Goal: Book appointment/travel/reservation

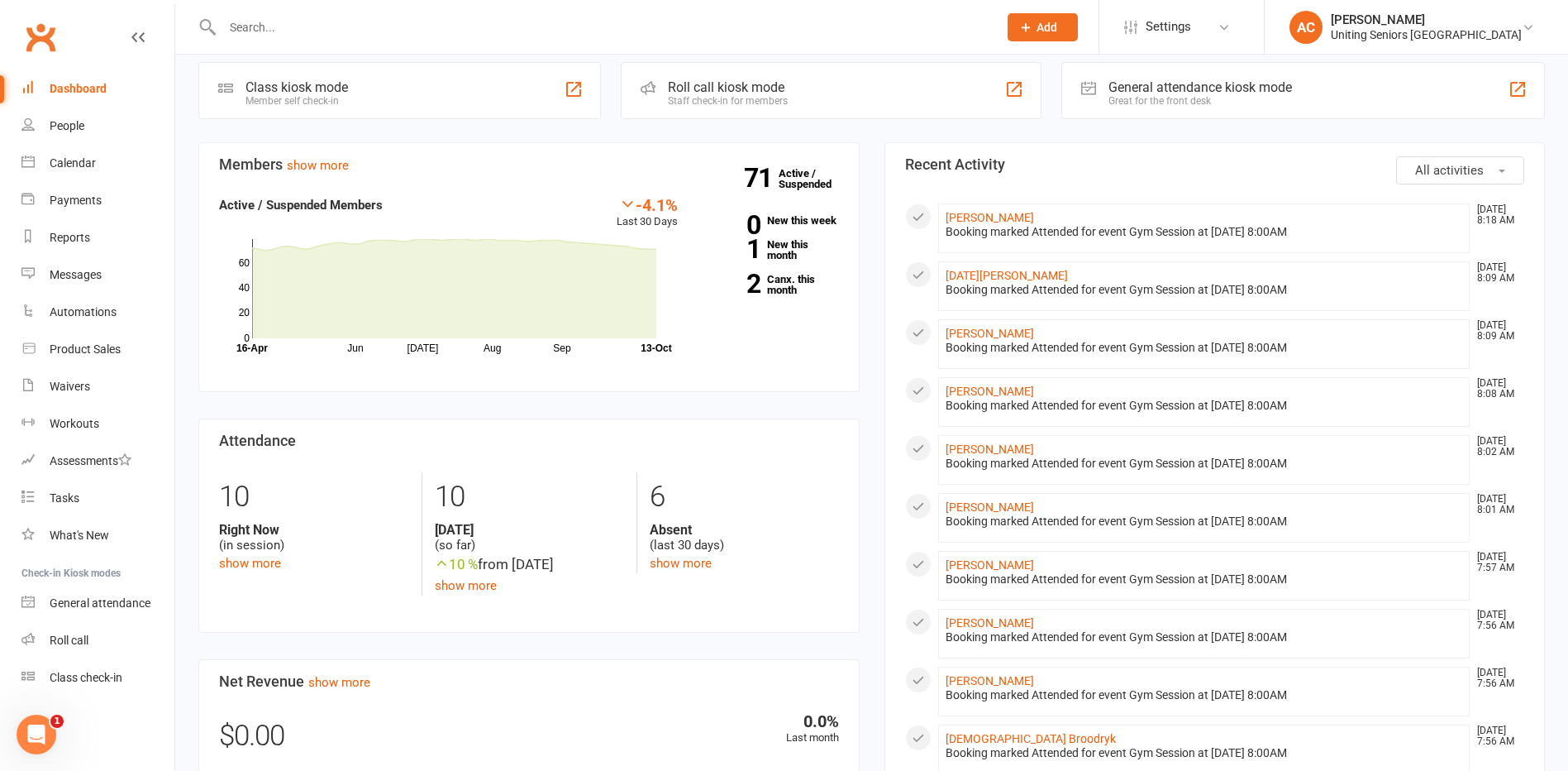
scroll to position [384, 0]
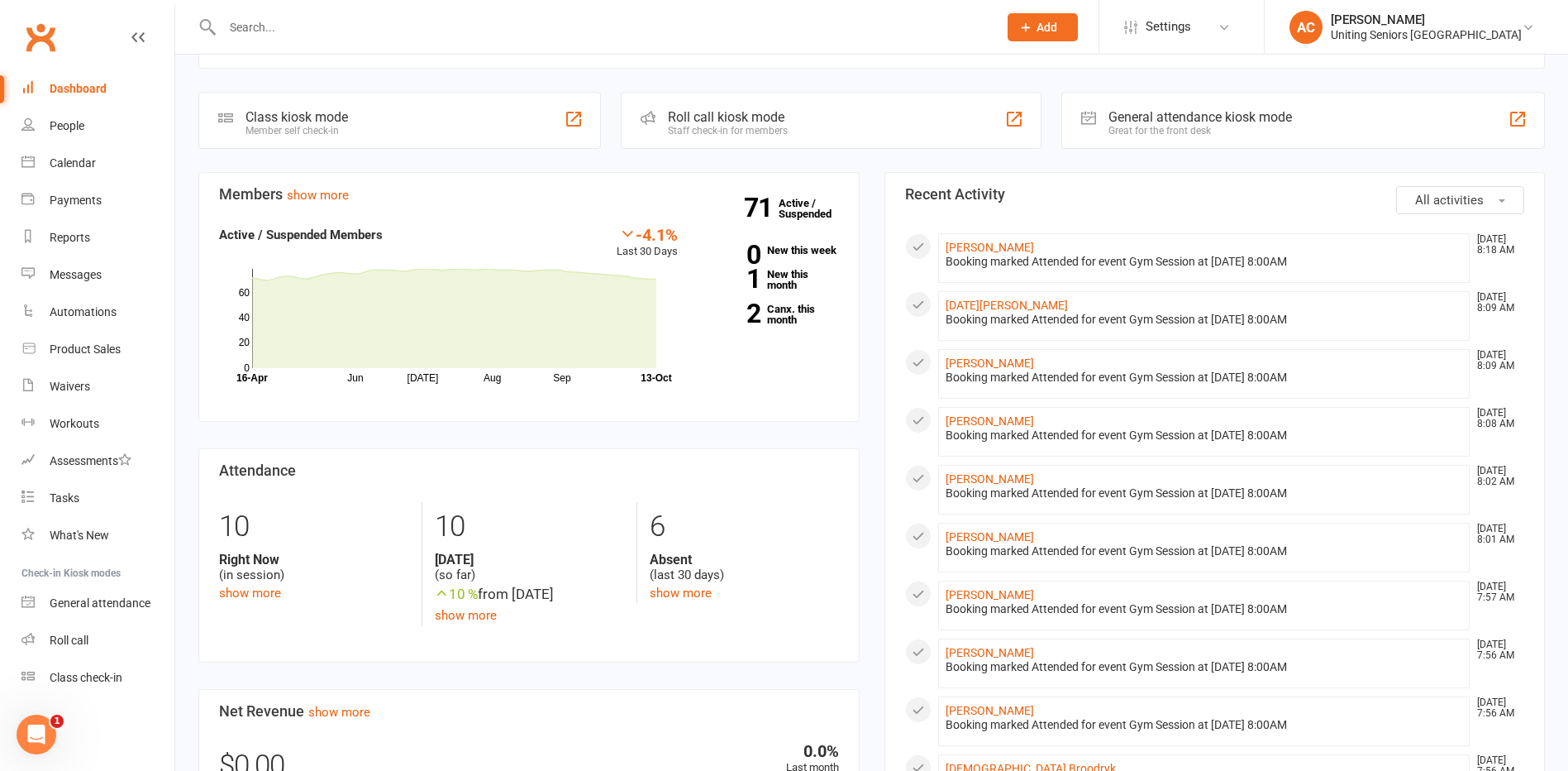
click at [852, 466] on section "Attendance 10 Right Now (in session) show more 10 [DATE] (so far) 10 % from [DA…" at bounding box center [529, 555] width 661 height 214
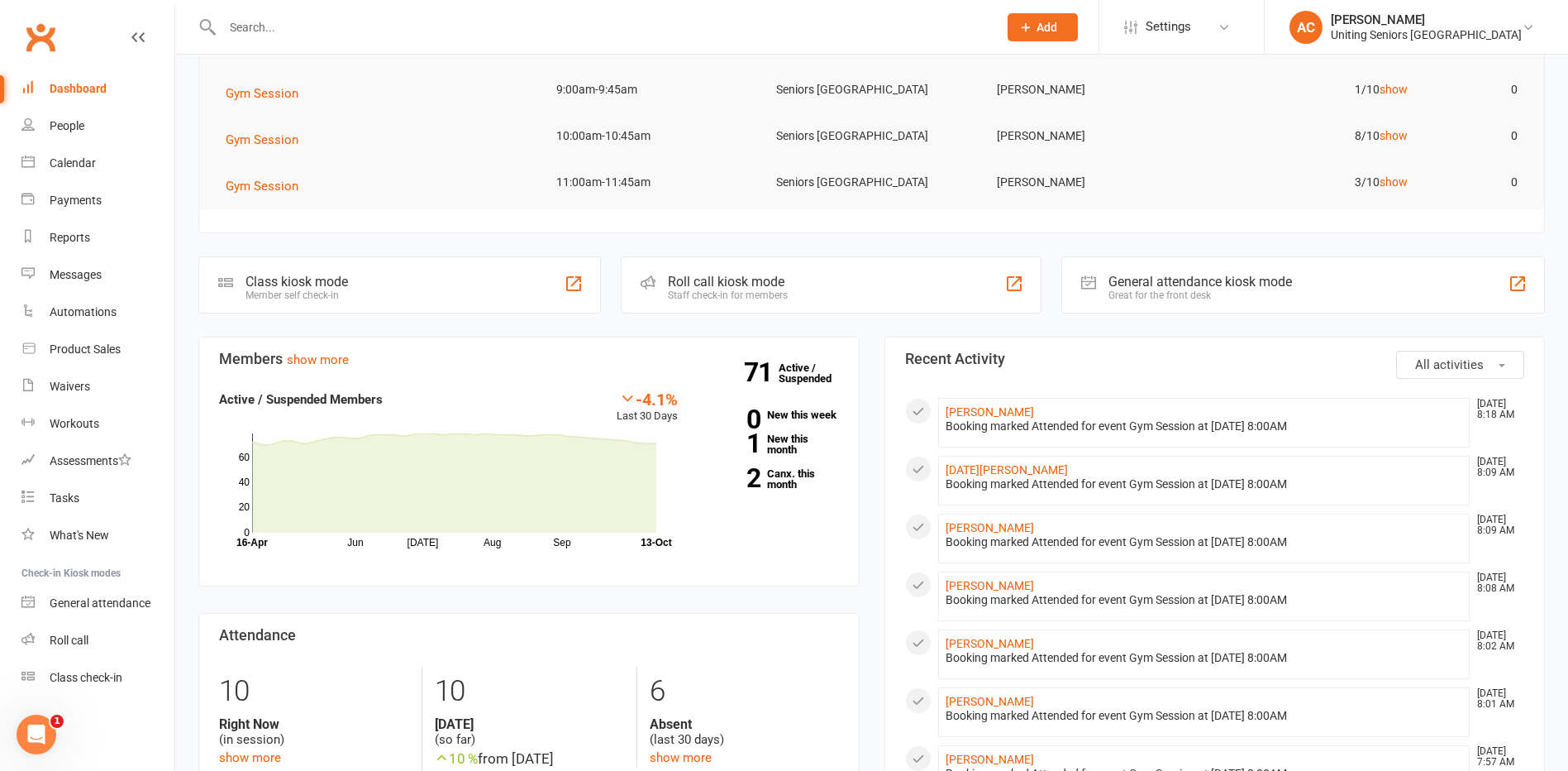
scroll to position [0, 0]
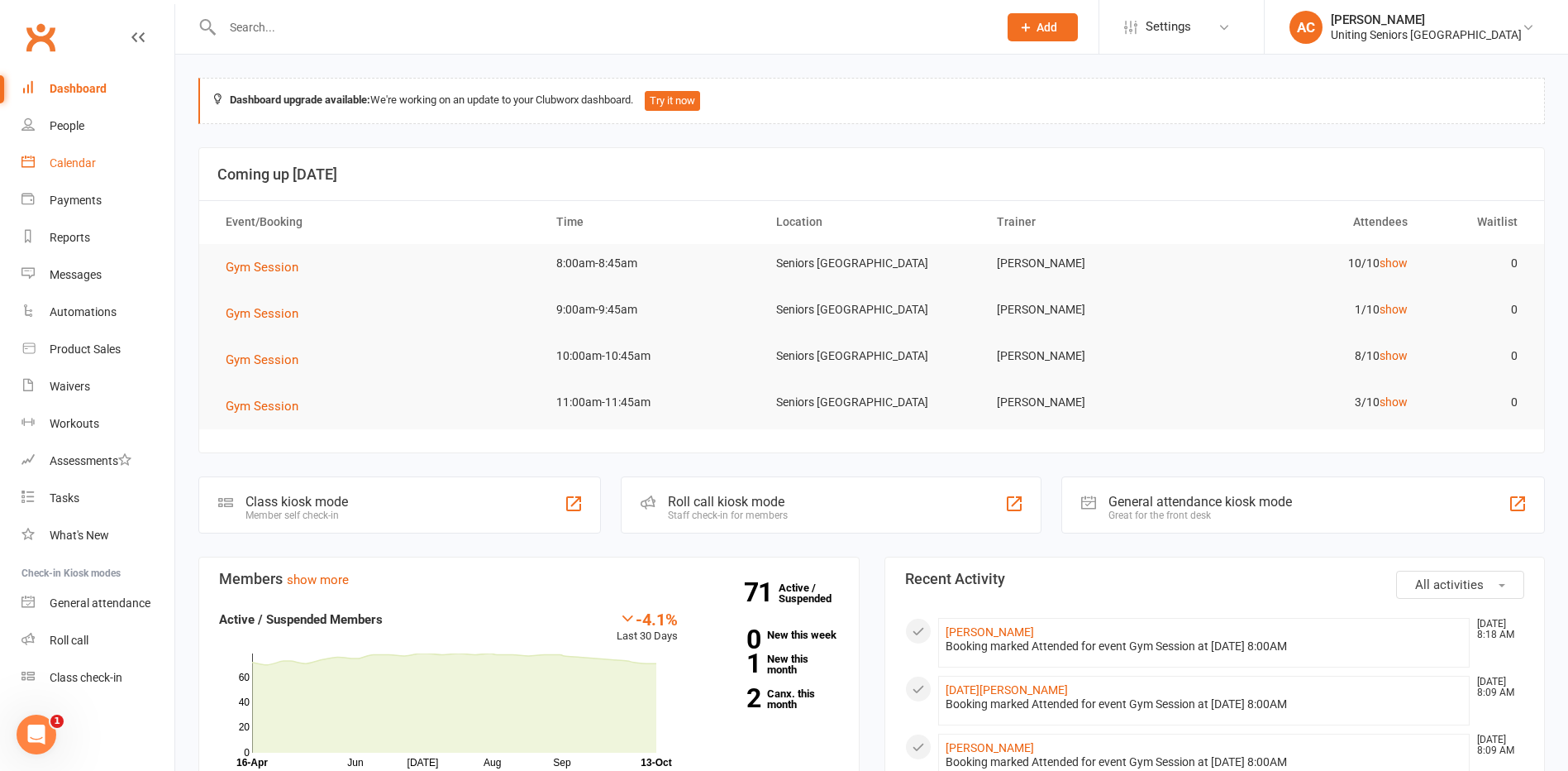
click at [86, 170] on link "Calendar" at bounding box center [97, 163] width 153 height 37
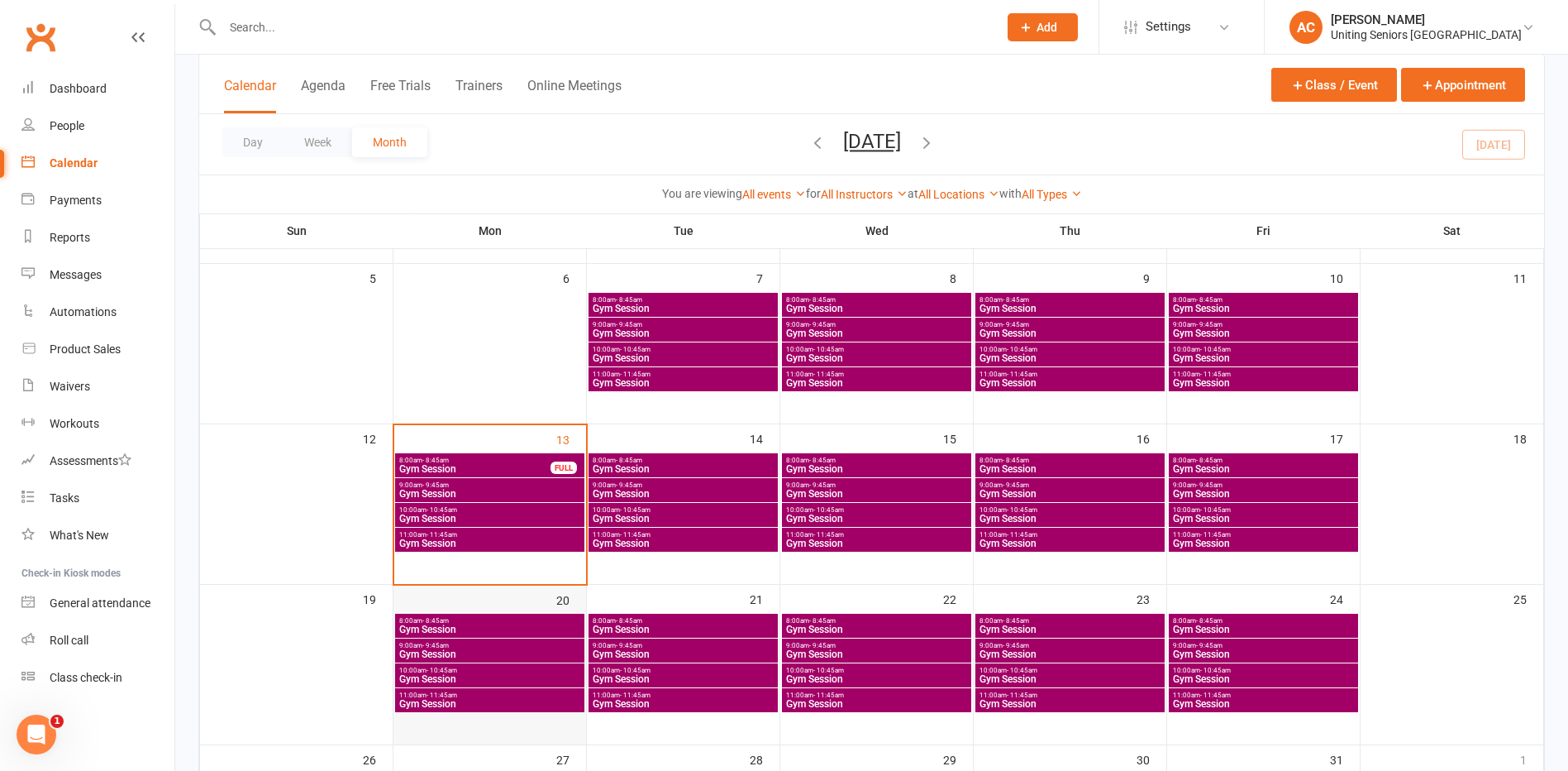
scroll to position [413, 0]
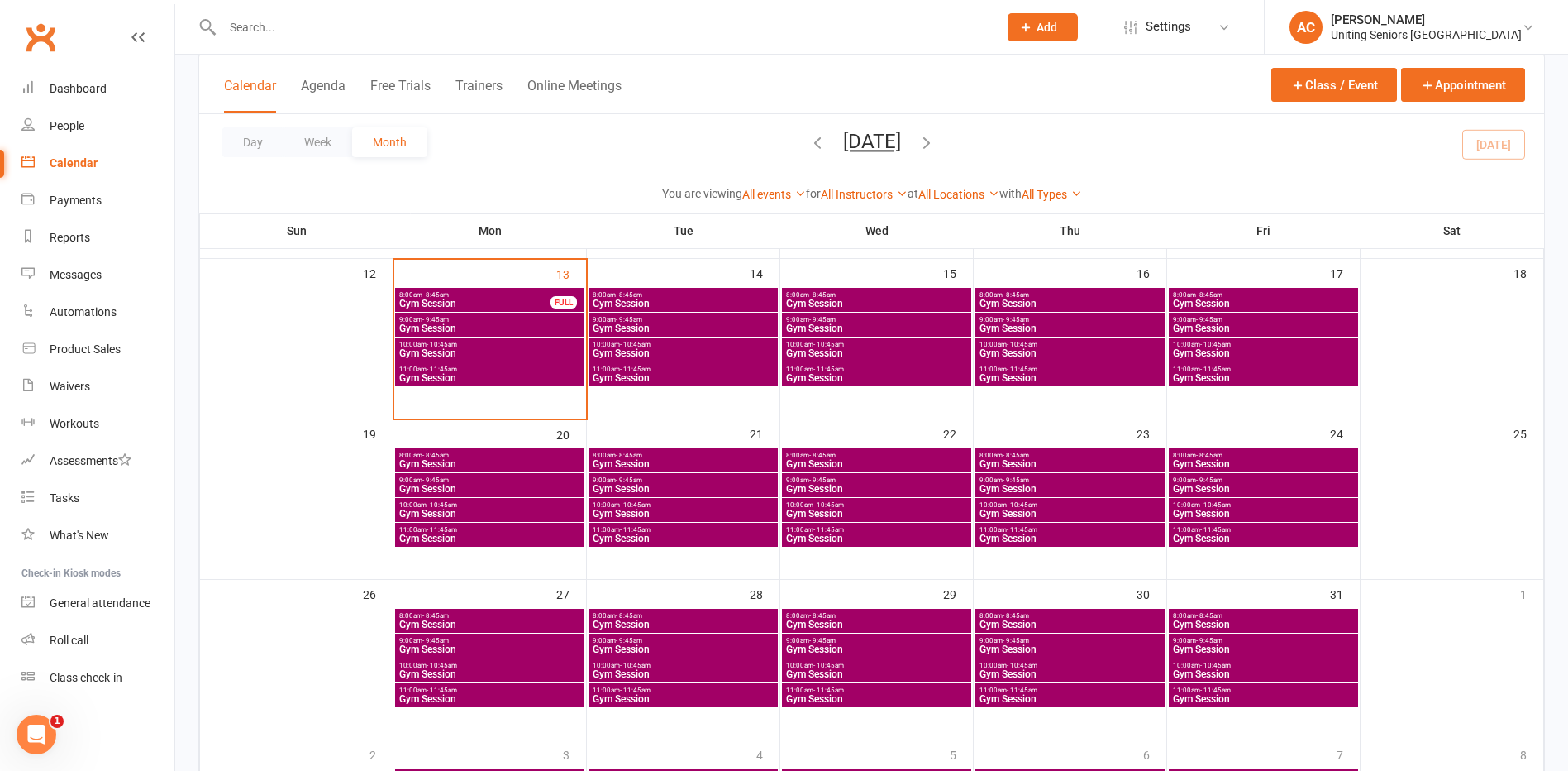
click at [512, 459] on span "Gym Session" at bounding box center [490, 464] width 183 height 10
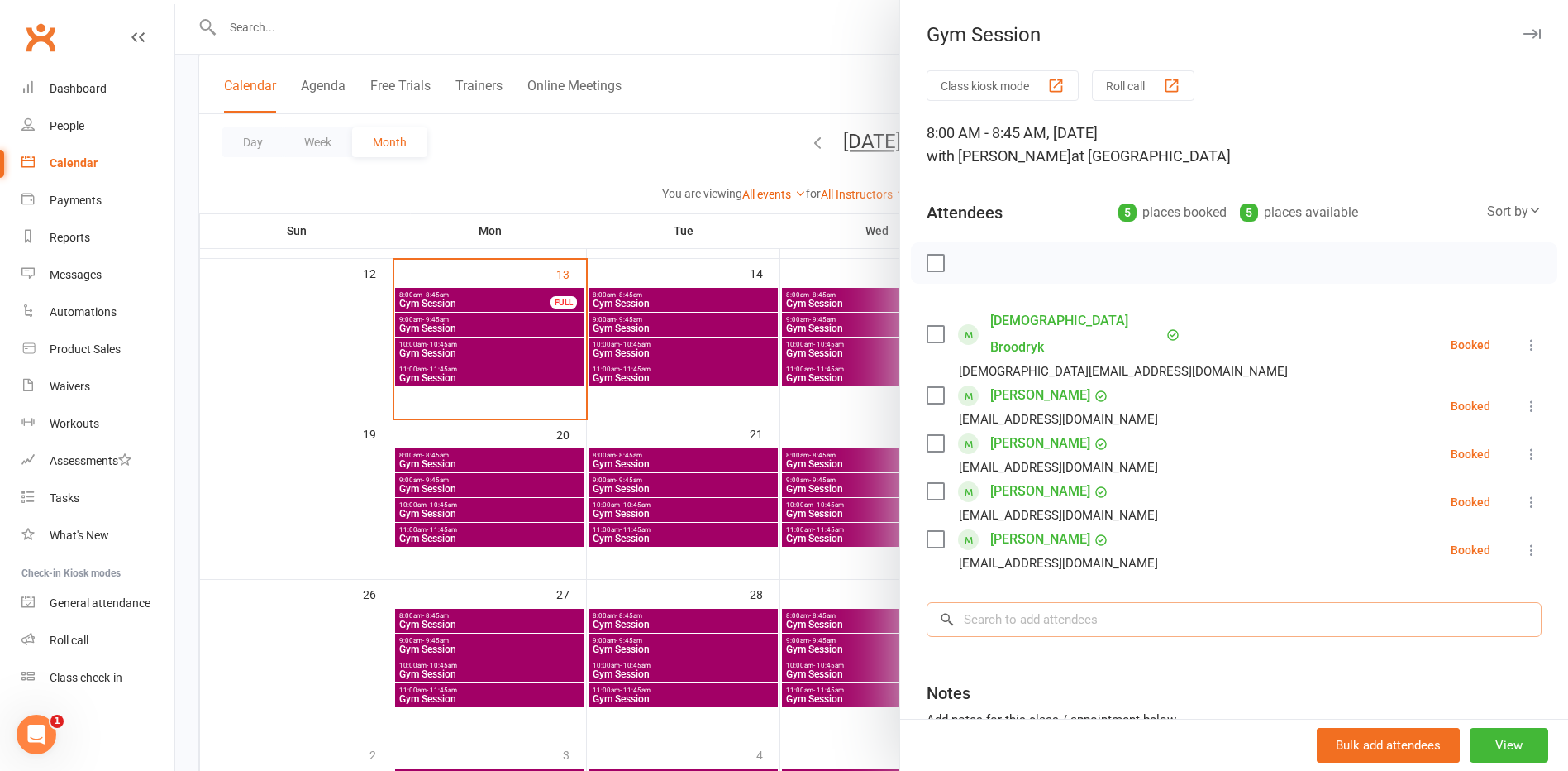
click at [1109, 602] on input "search" at bounding box center [1234, 619] width 615 height 35
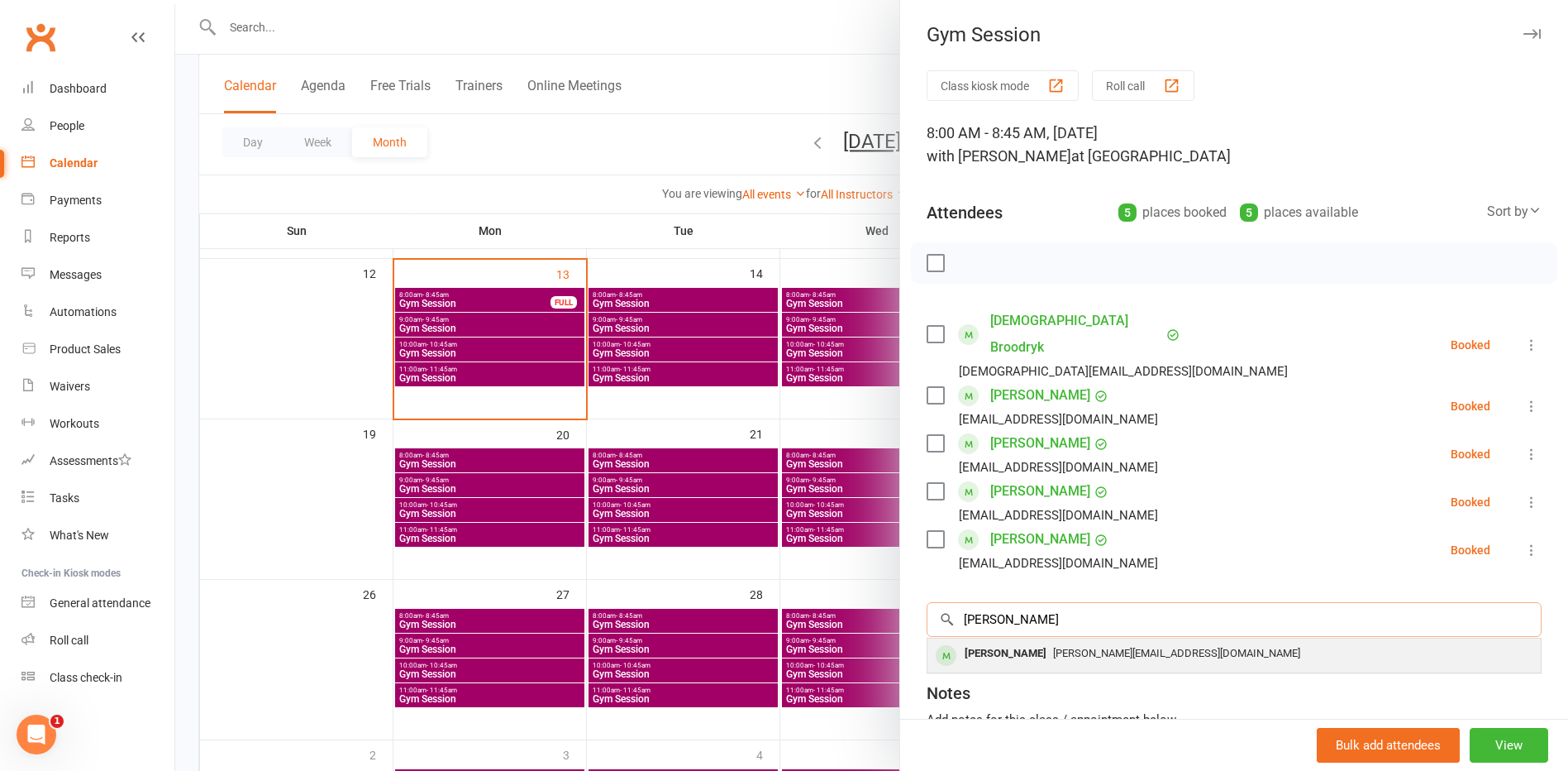
type input "Joyce"
click at [1053, 647] on span "joyce.pillai@yahoo.com" at bounding box center [1176, 652] width 247 height 13
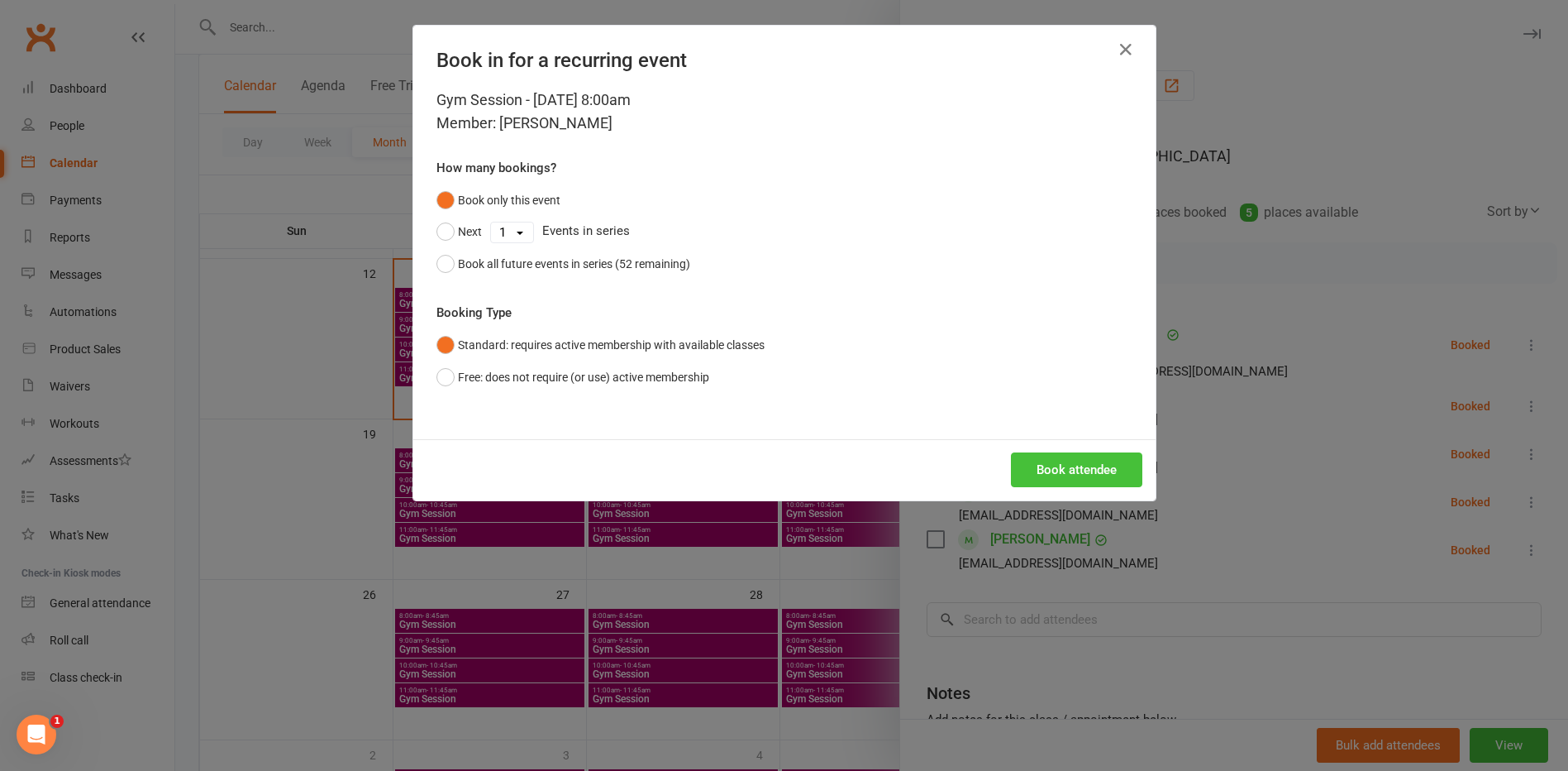
click at [1068, 471] on button "Book attendee" at bounding box center [1076, 470] width 131 height 35
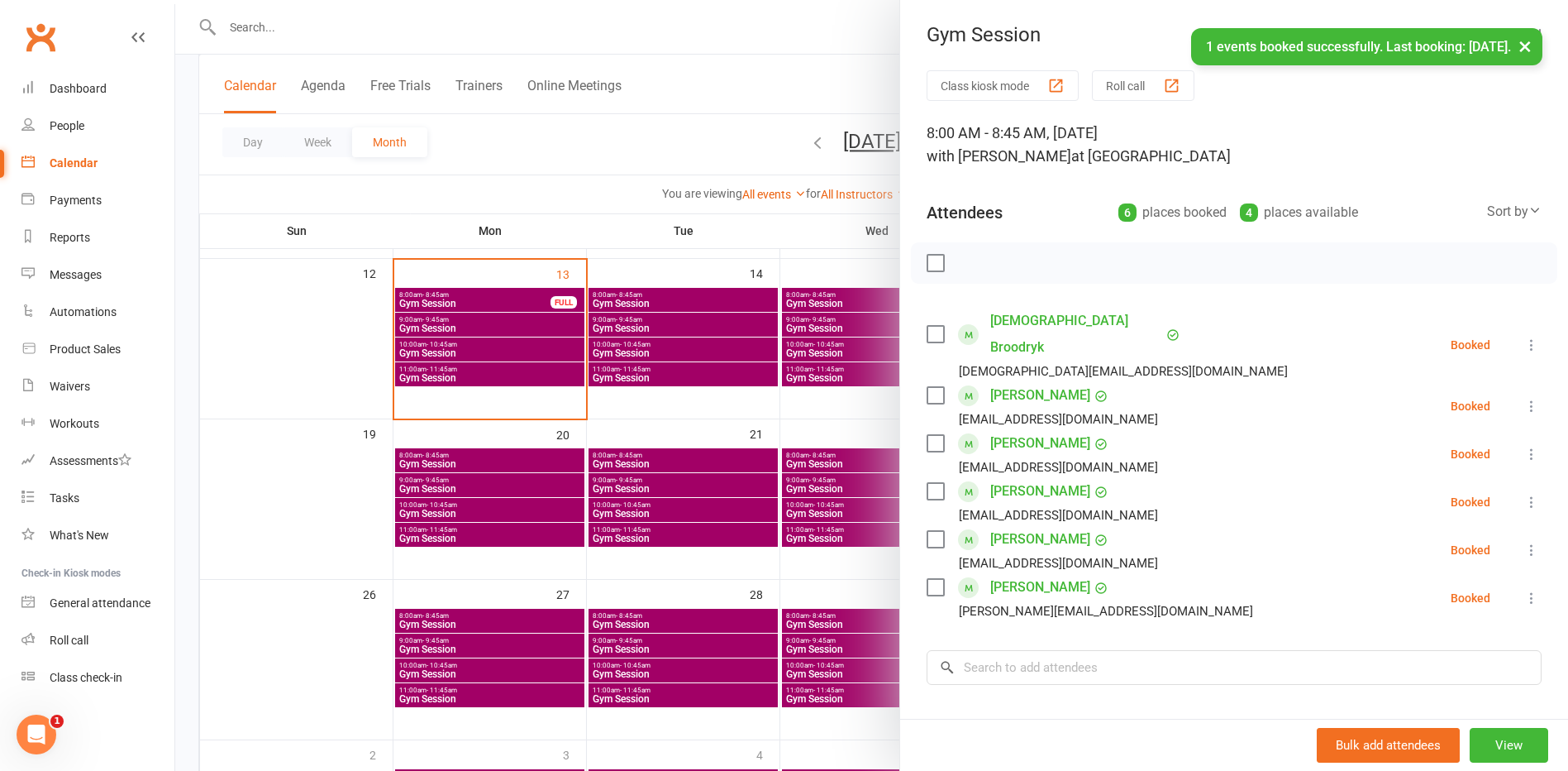
click at [661, 455] on div at bounding box center [871, 385] width 1393 height 771
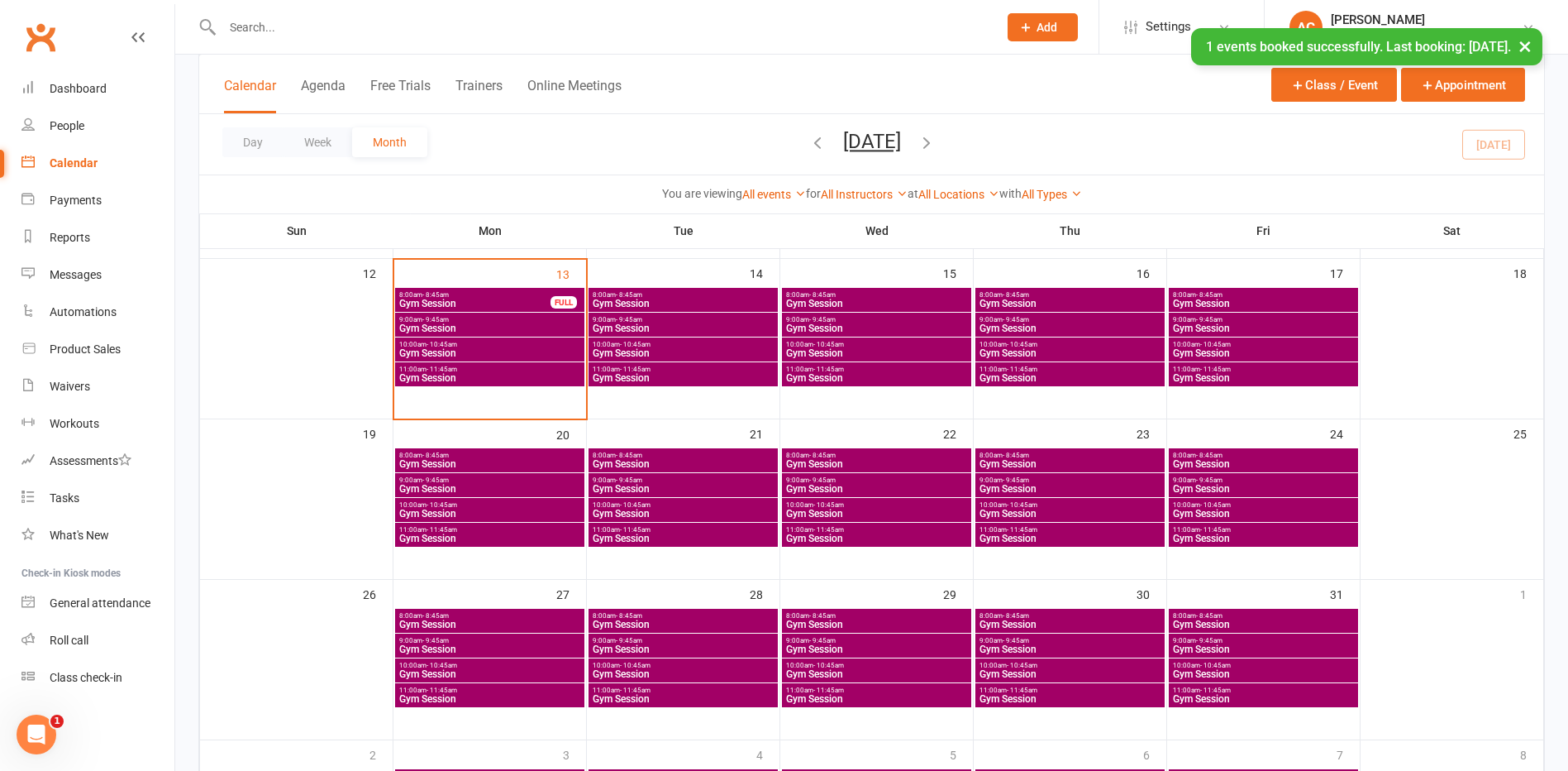
click at [660, 458] on span "8:00am - 8:45am" at bounding box center [683, 455] width 183 height 8
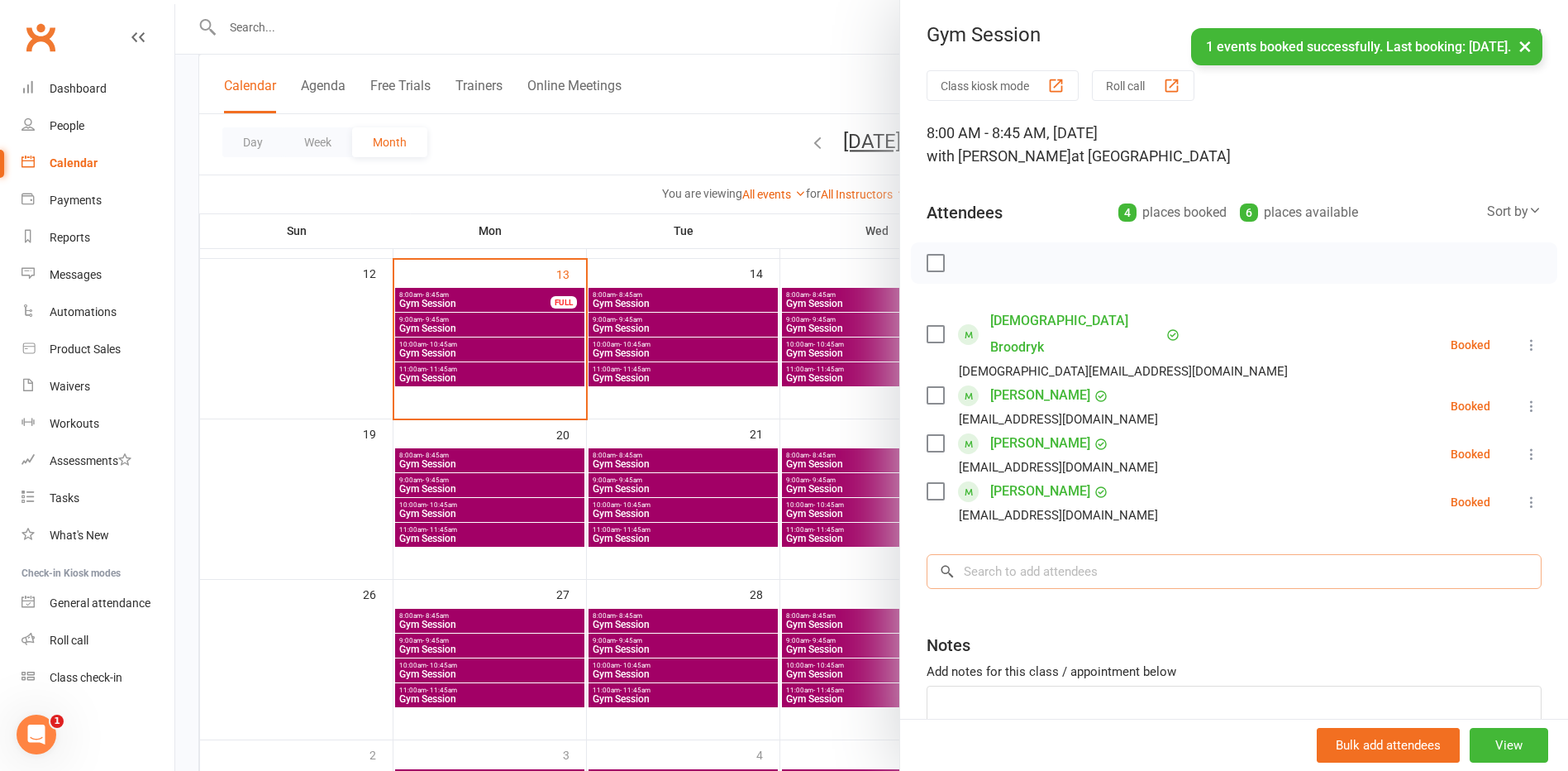
click at [982, 554] on input "search" at bounding box center [1234, 572] width 615 height 35
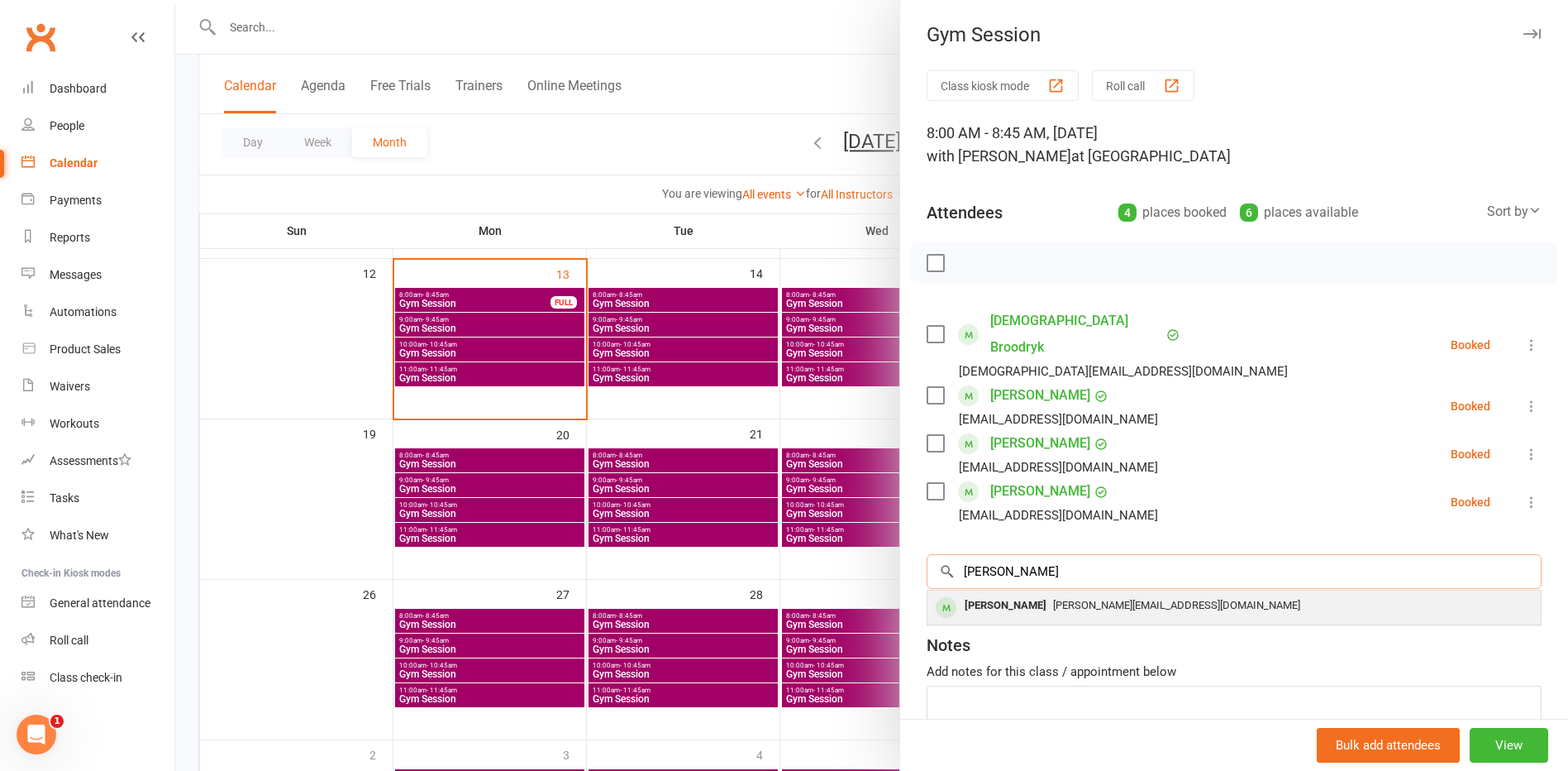
type input "Joyce"
click at [1002, 594] on div "Joyce Pillai" at bounding box center [1006, 606] width 95 height 24
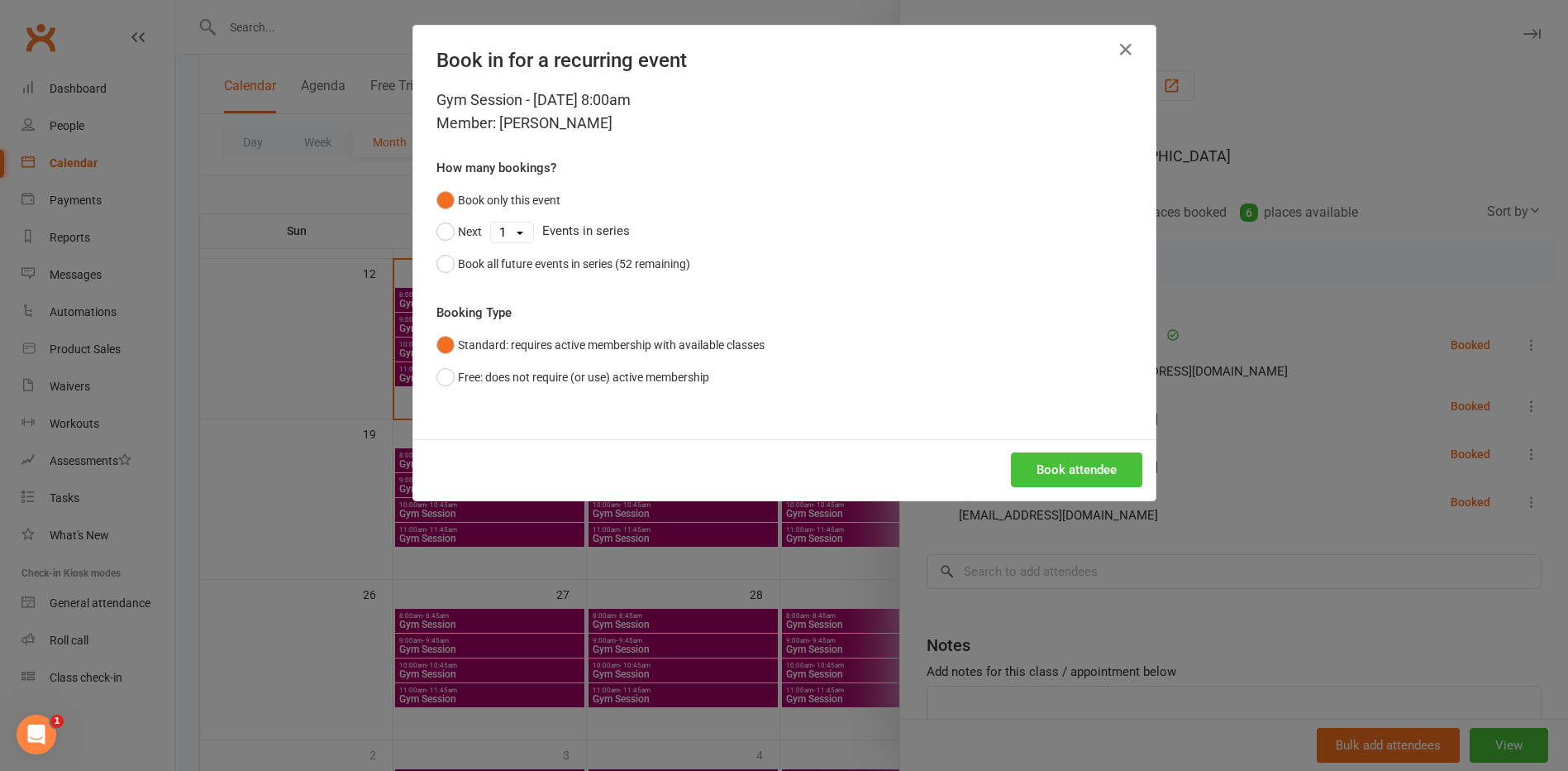
click at [1067, 463] on button "Book attendee" at bounding box center [1076, 470] width 131 height 35
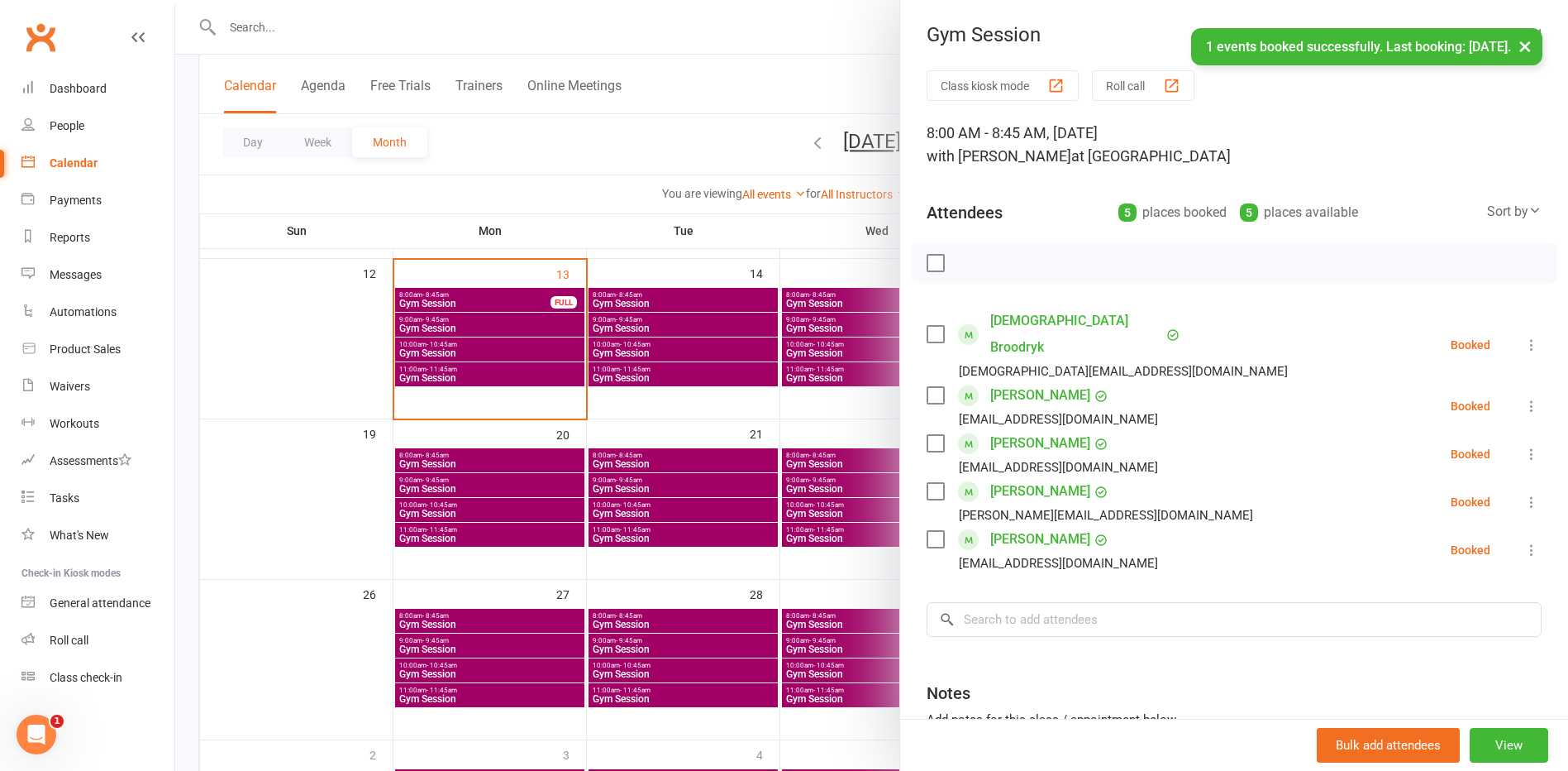
click at [837, 461] on div at bounding box center [871, 385] width 1393 height 771
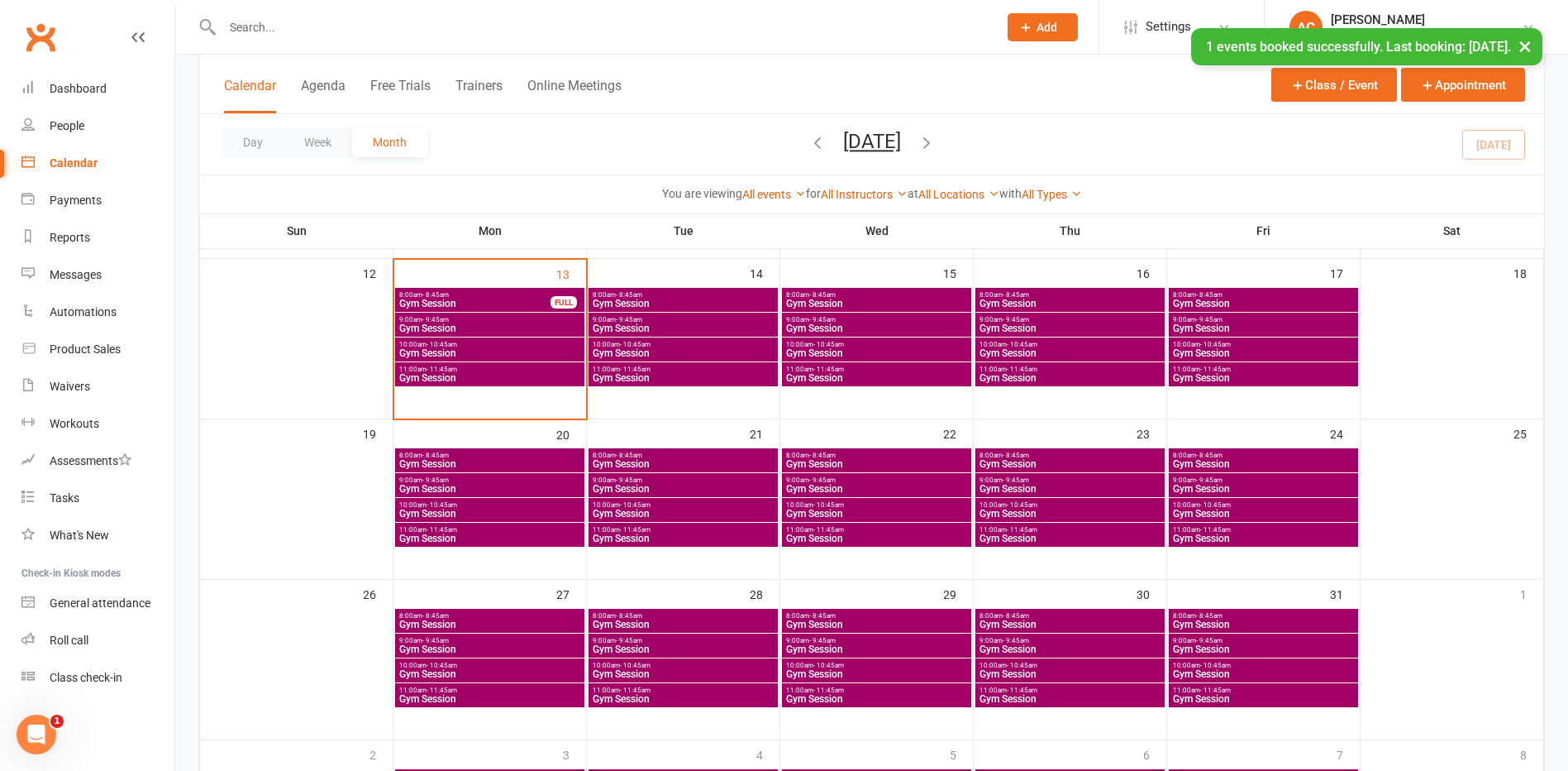
click at [885, 456] on span "8:00am - 8:45am" at bounding box center [877, 455] width 183 height 8
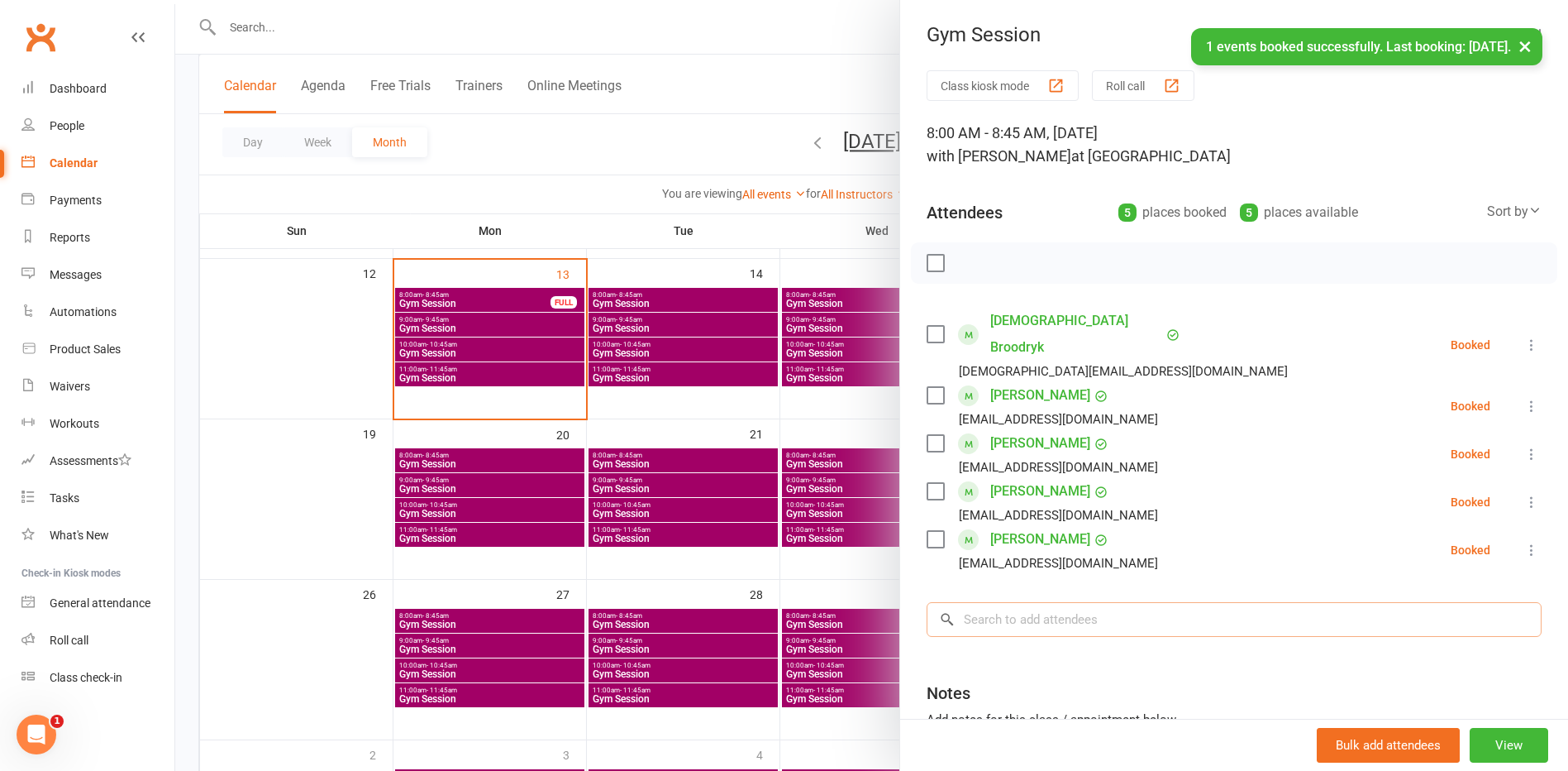
click at [1027, 602] on input "search" at bounding box center [1234, 619] width 615 height 35
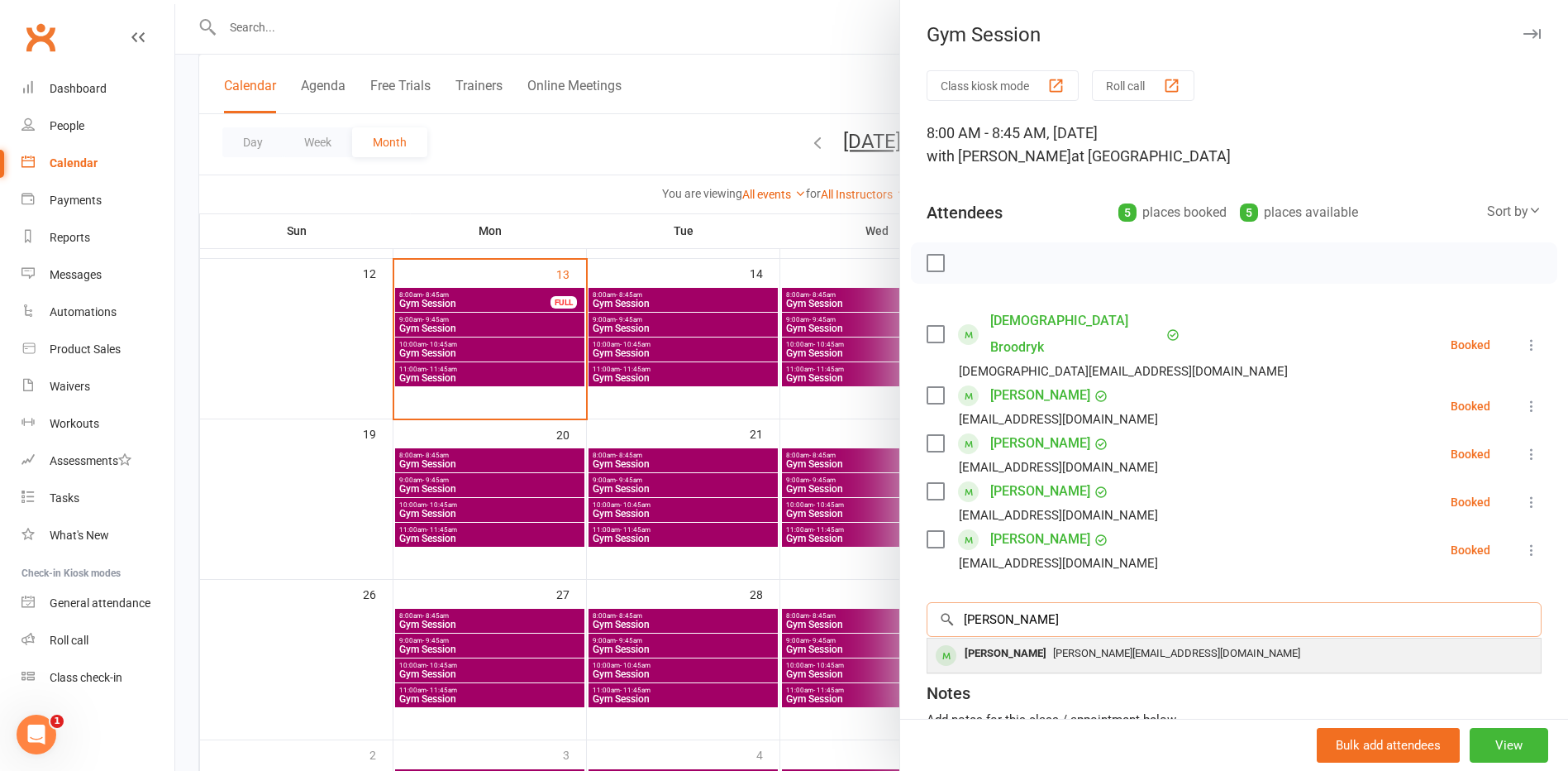
type input "Joyce"
click at [1008, 642] on div "Joyce Pillai" at bounding box center [1006, 653] width 95 height 24
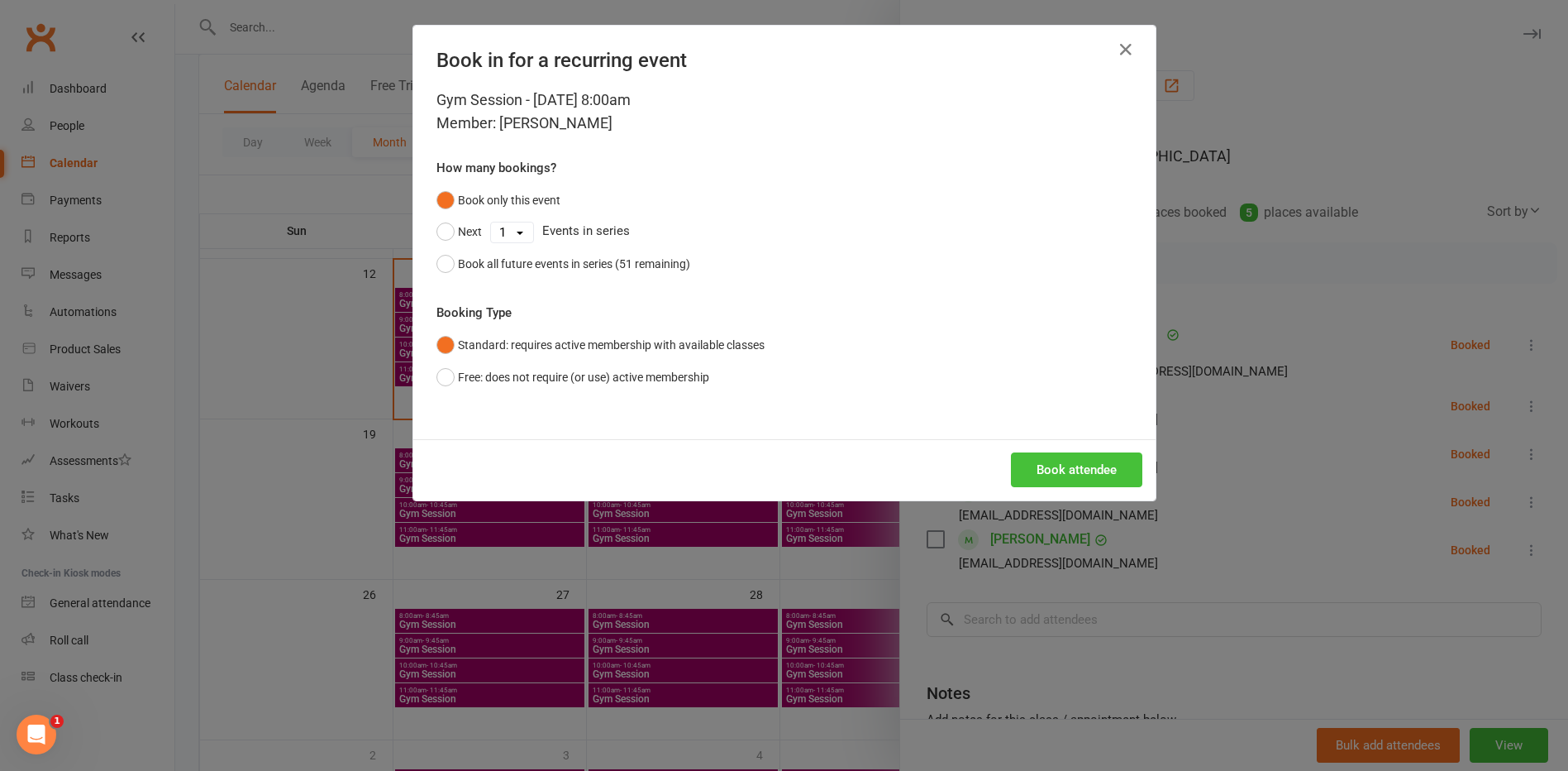
click at [1102, 464] on button "Book attendee" at bounding box center [1076, 470] width 131 height 35
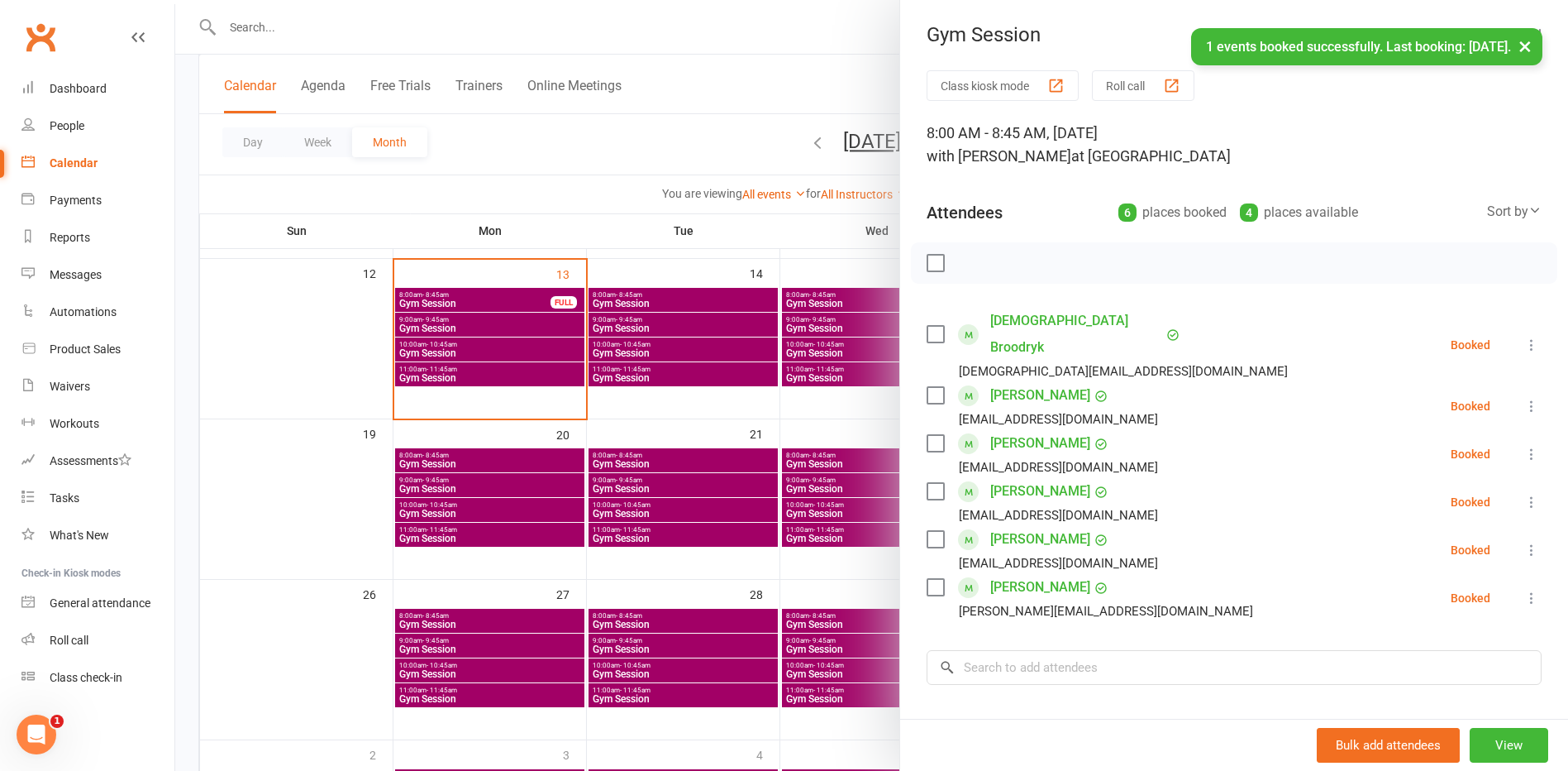
click at [792, 493] on div at bounding box center [871, 385] width 1393 height 771
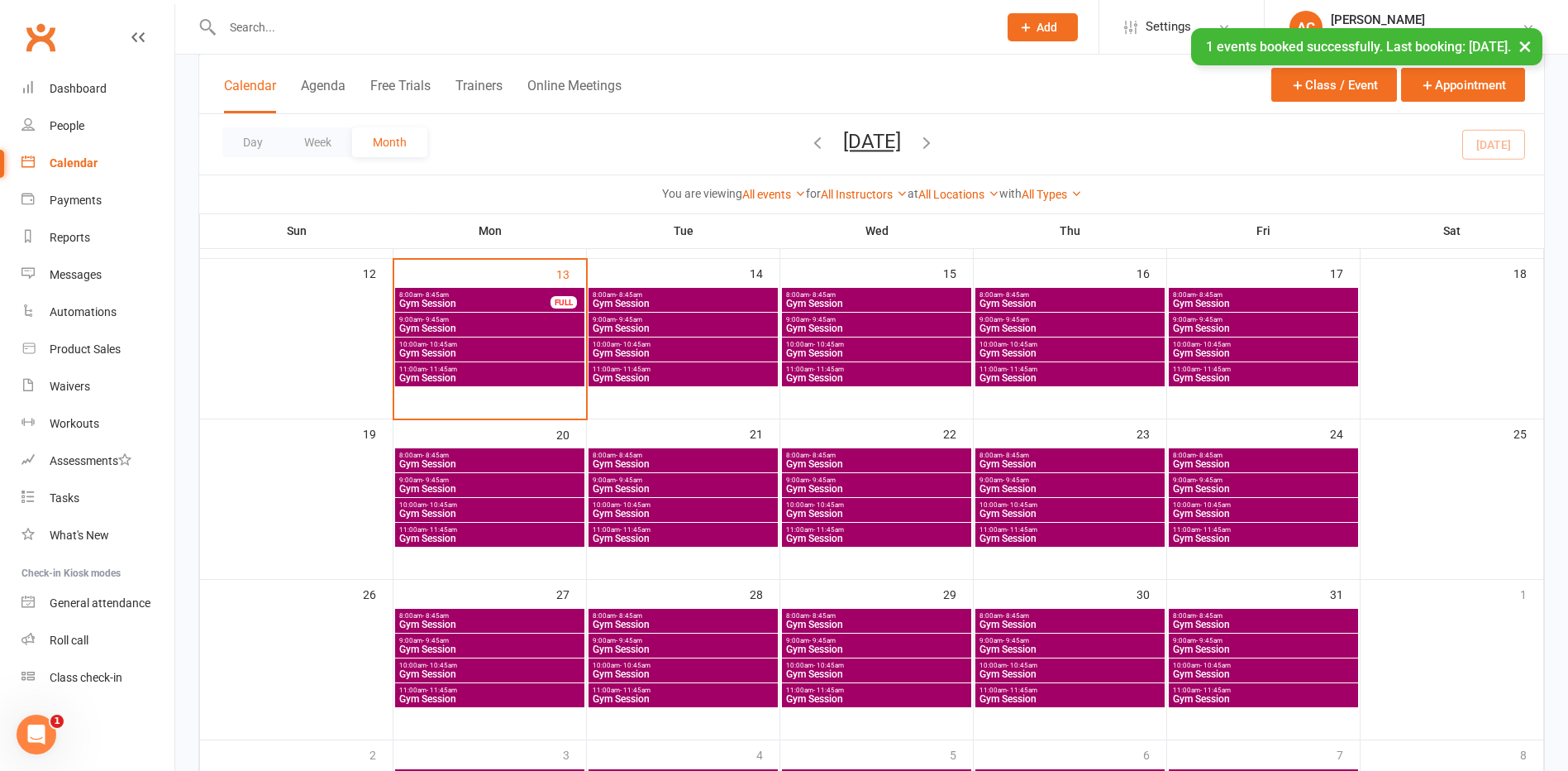
click at [1230, 459] on span "Gym Session" at bounding box center [1264, 464] width 183 height 10
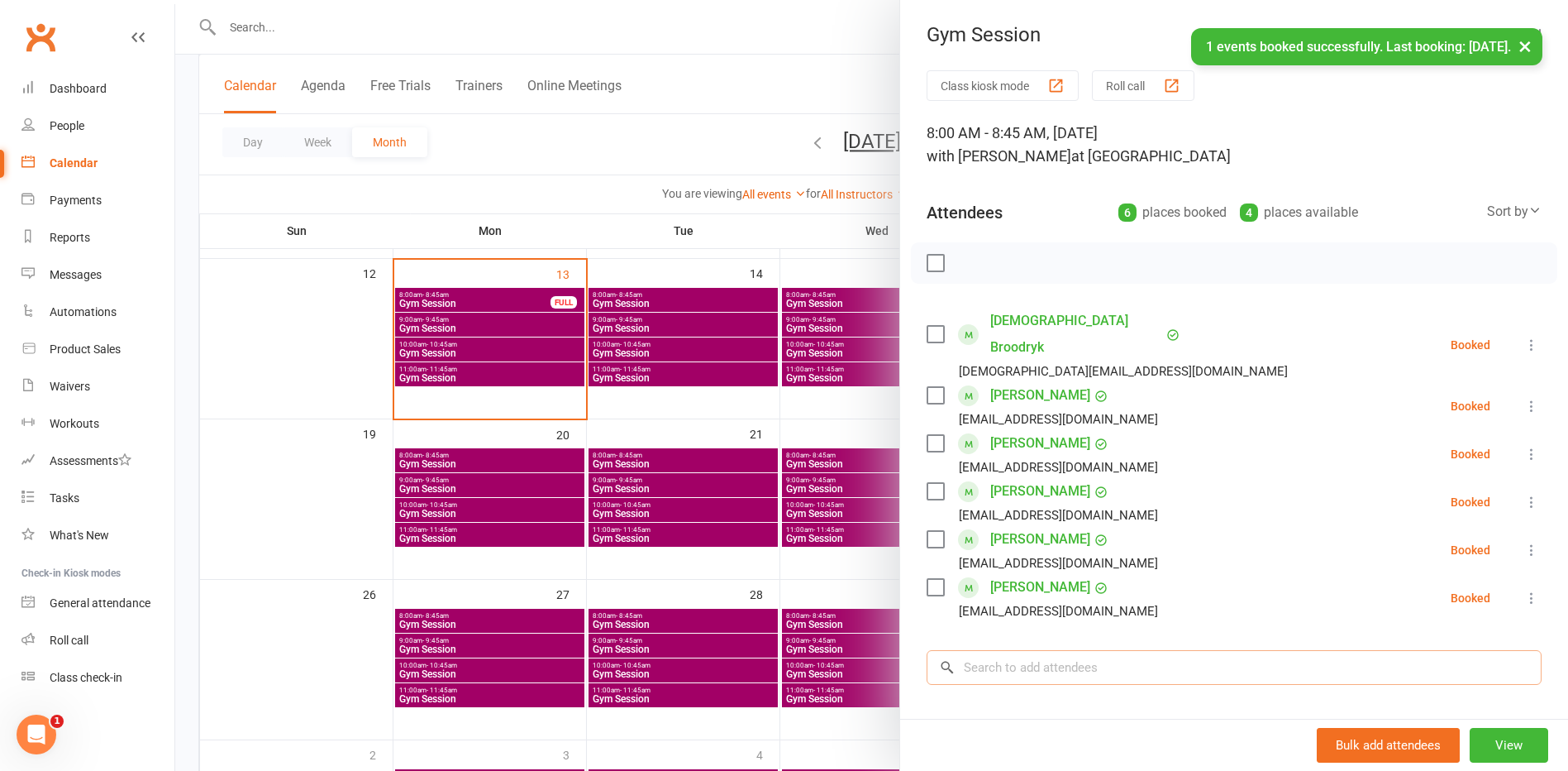
click at [1007, 649] on input "search" at bounding box center [1234, 667] width 615 height 35
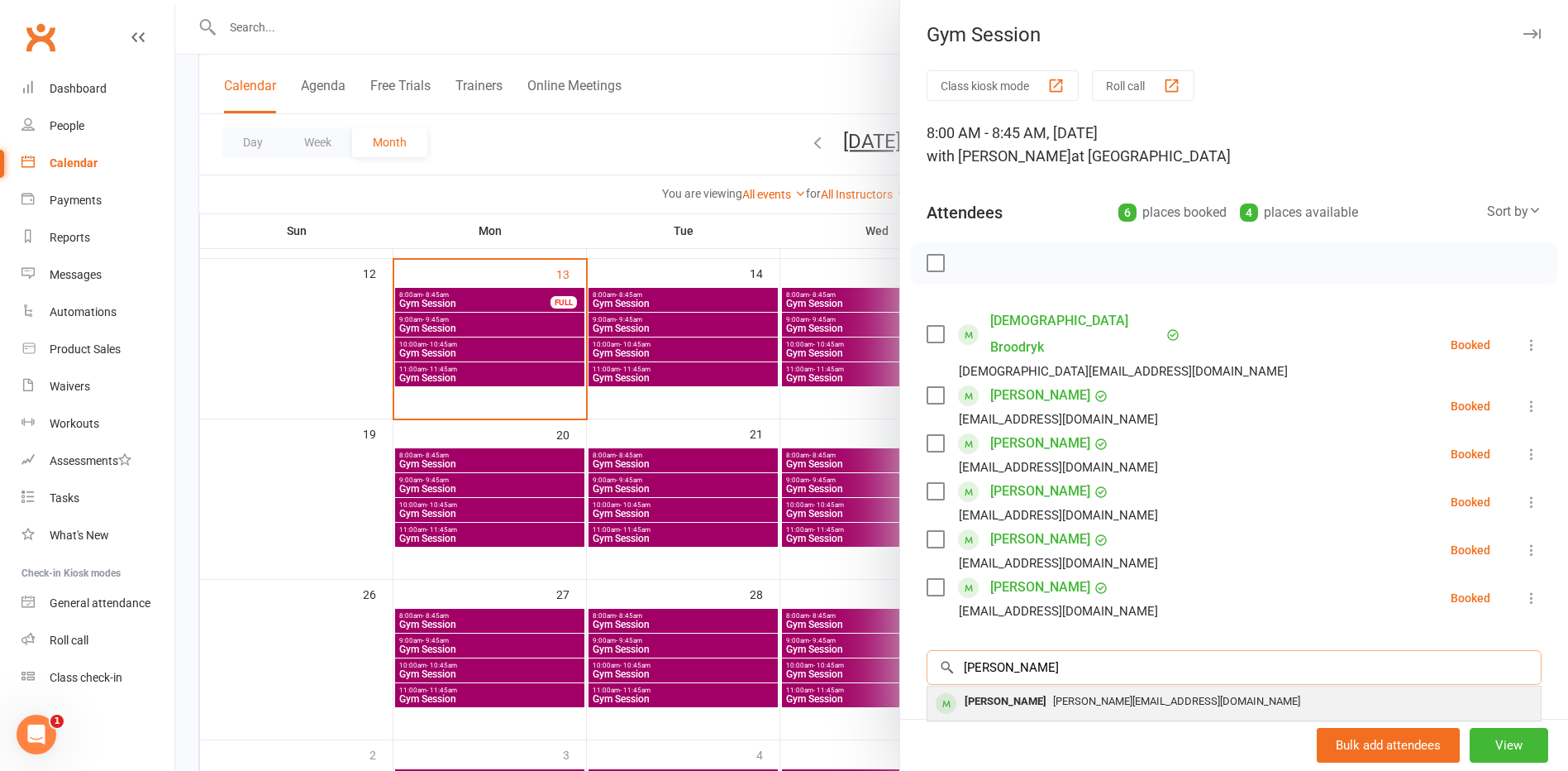
type input "Joyce"
click at [994, 689] on div "Joyce Pillai" at bounding box center [1006, 701] width 95 height 24
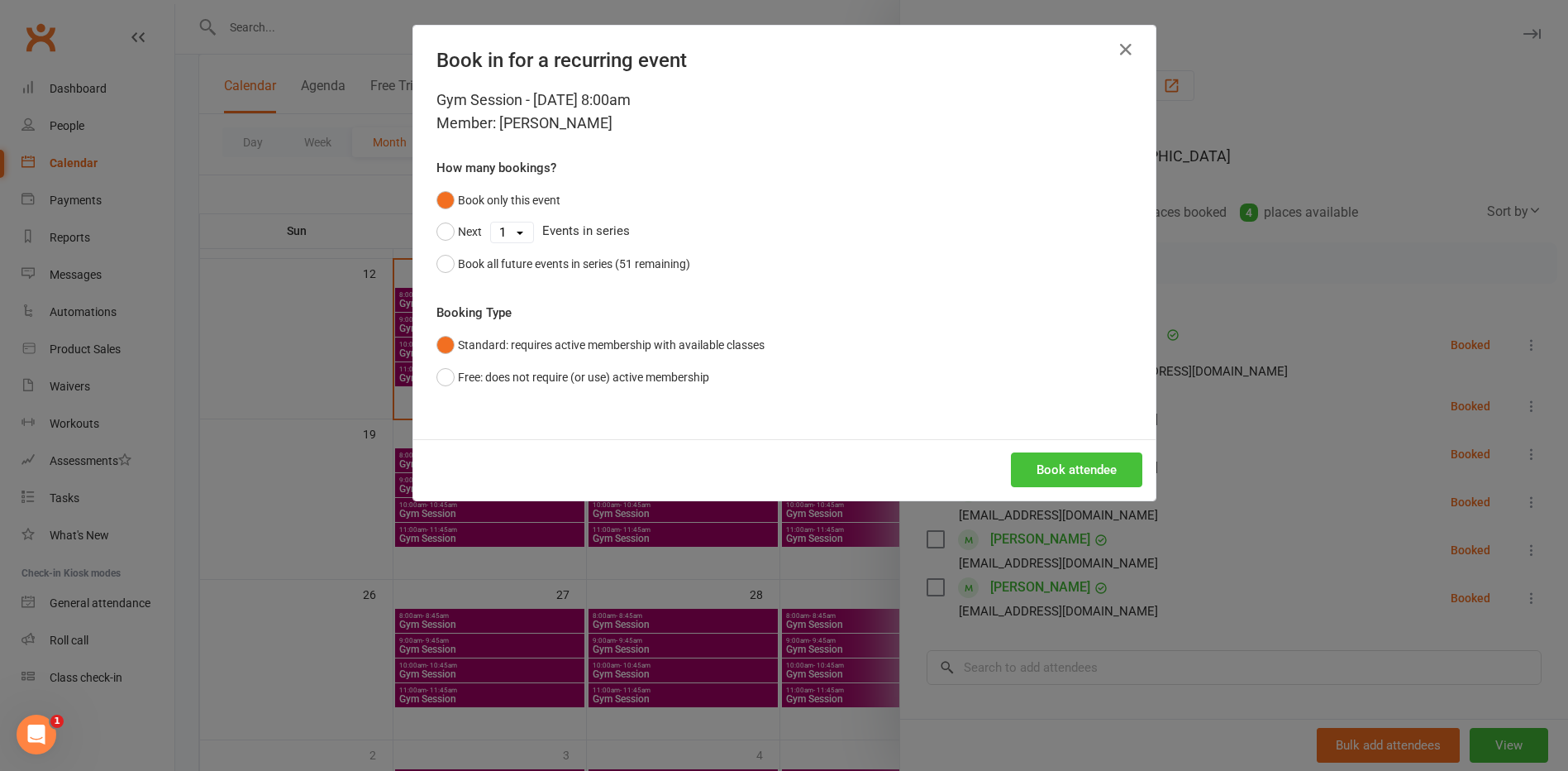
drag, startPoint x: 1068, startPoint y: 475, endPoint x: 840, endPoint y: 502, distance: 229.6
click at [1063, 478] on button "Book attendee" at bounding box center [1076, 470] width 131 height 35
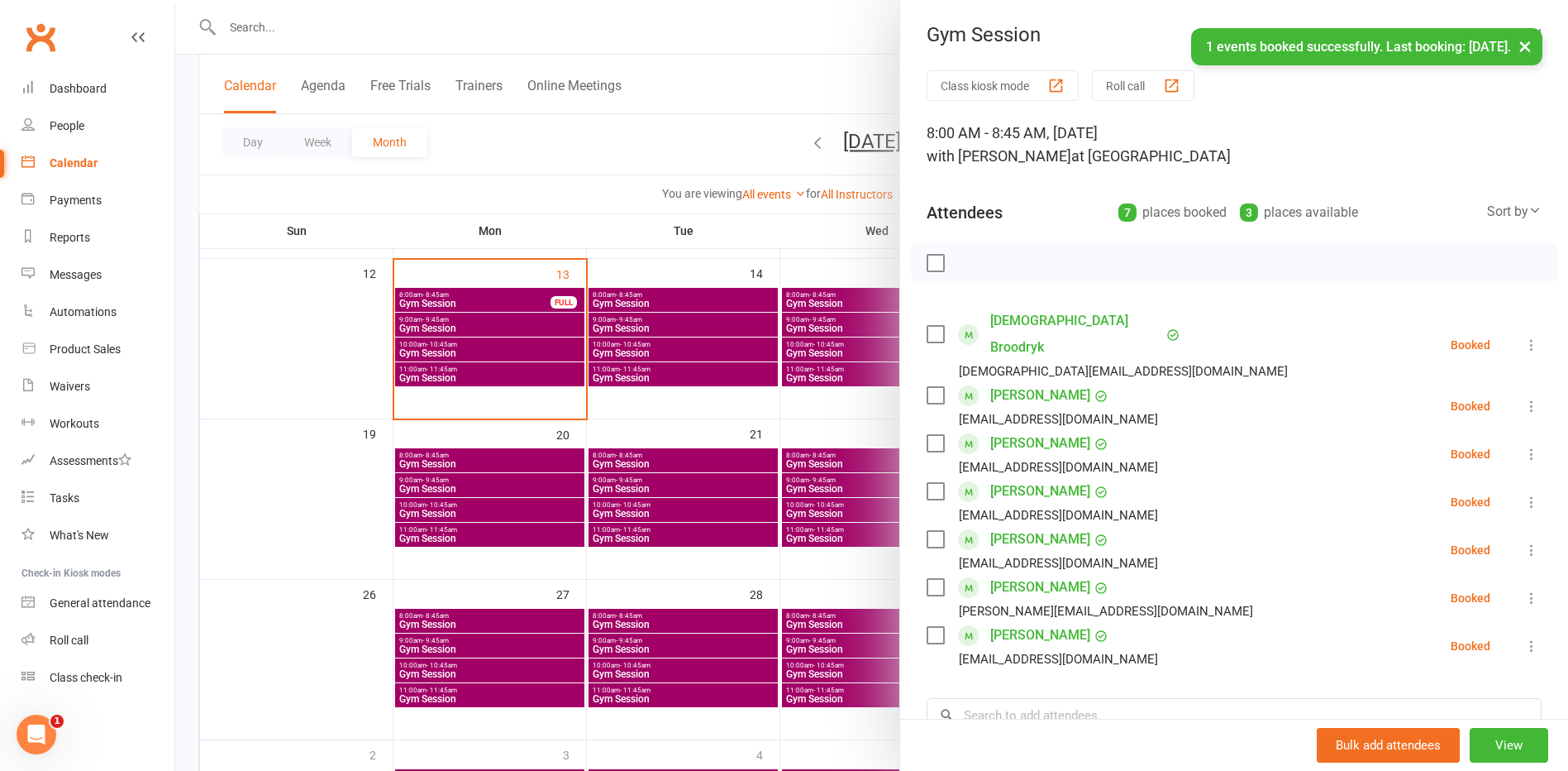
click at [702, 491] on div at bounding box center [871, 385] width 1393 height 771
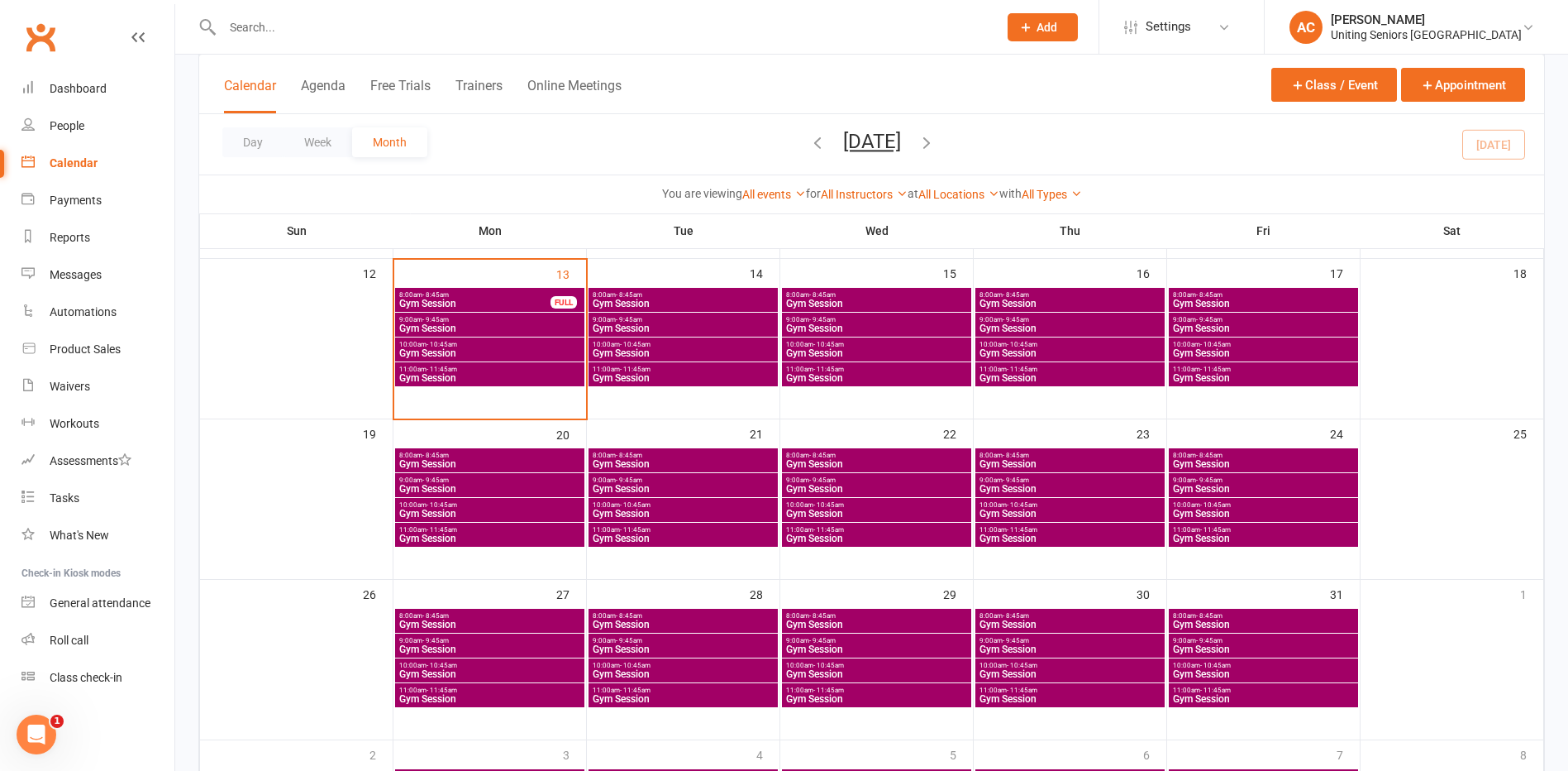
click at [314, 20] on input "text" at bounding box center [602, 27] width 769 height 23
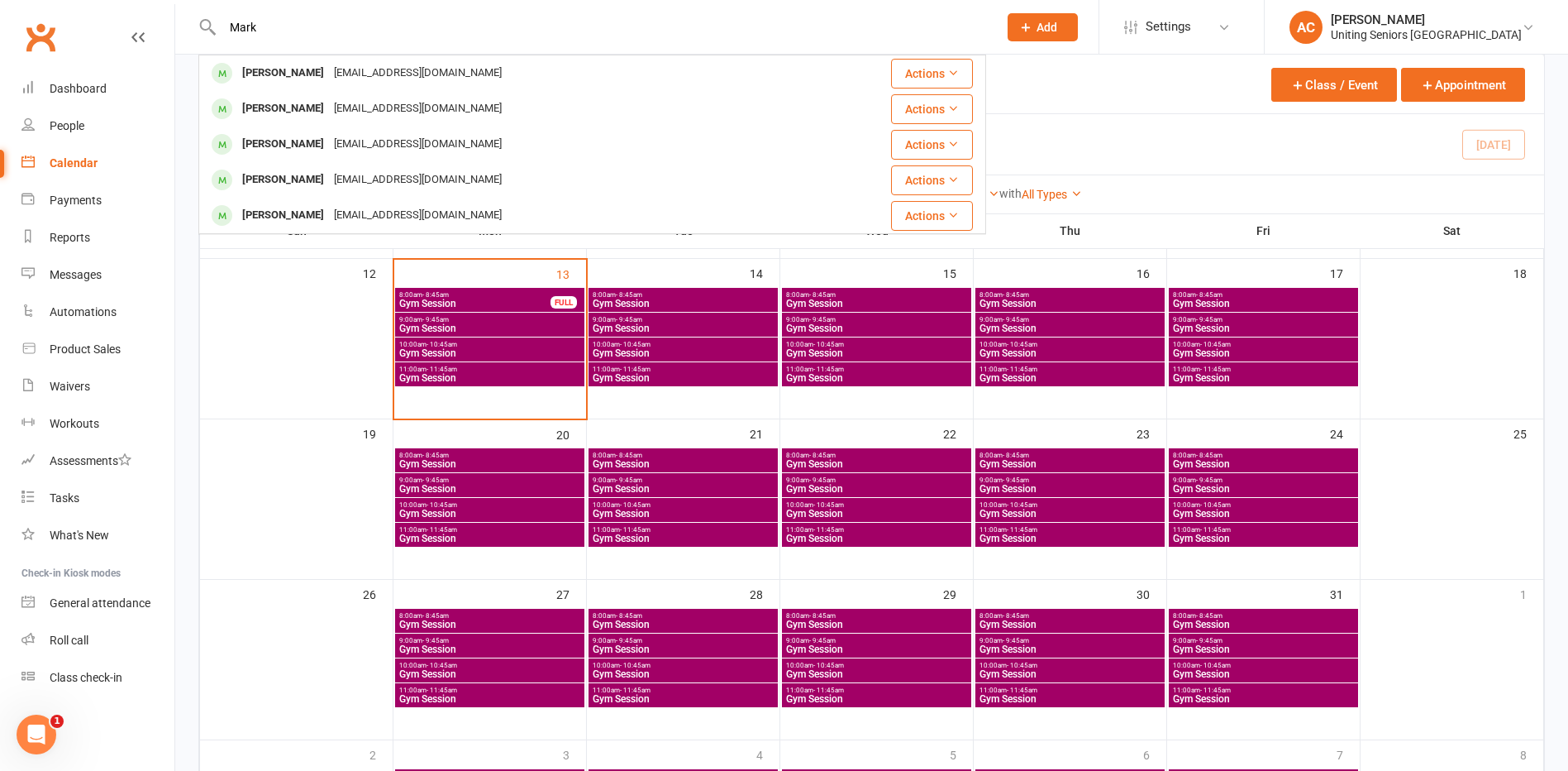
click at [312, 20] on input "Mark" at bounding box center [602, 27] width 769 height 23
drag, startPoint x: 394, startPoint y: 30, endPoint x: 160, endPoint y: 30, distance: 234.0
type input "Mark Arn"
click at [456, 345] on span "- 10:45am" at bounding box center [441, 344] width 30 height 8
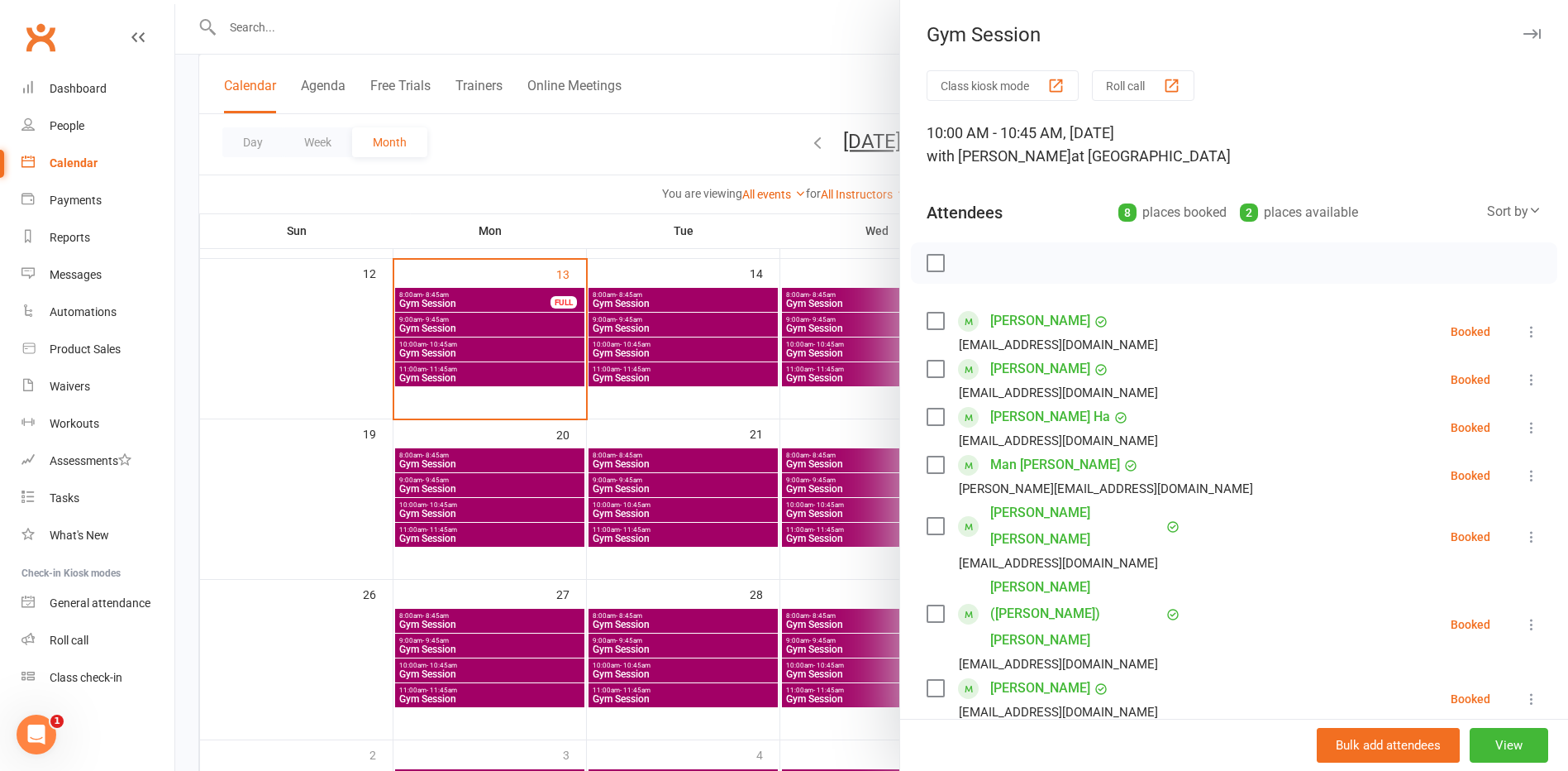
scroll to position [248, 0]
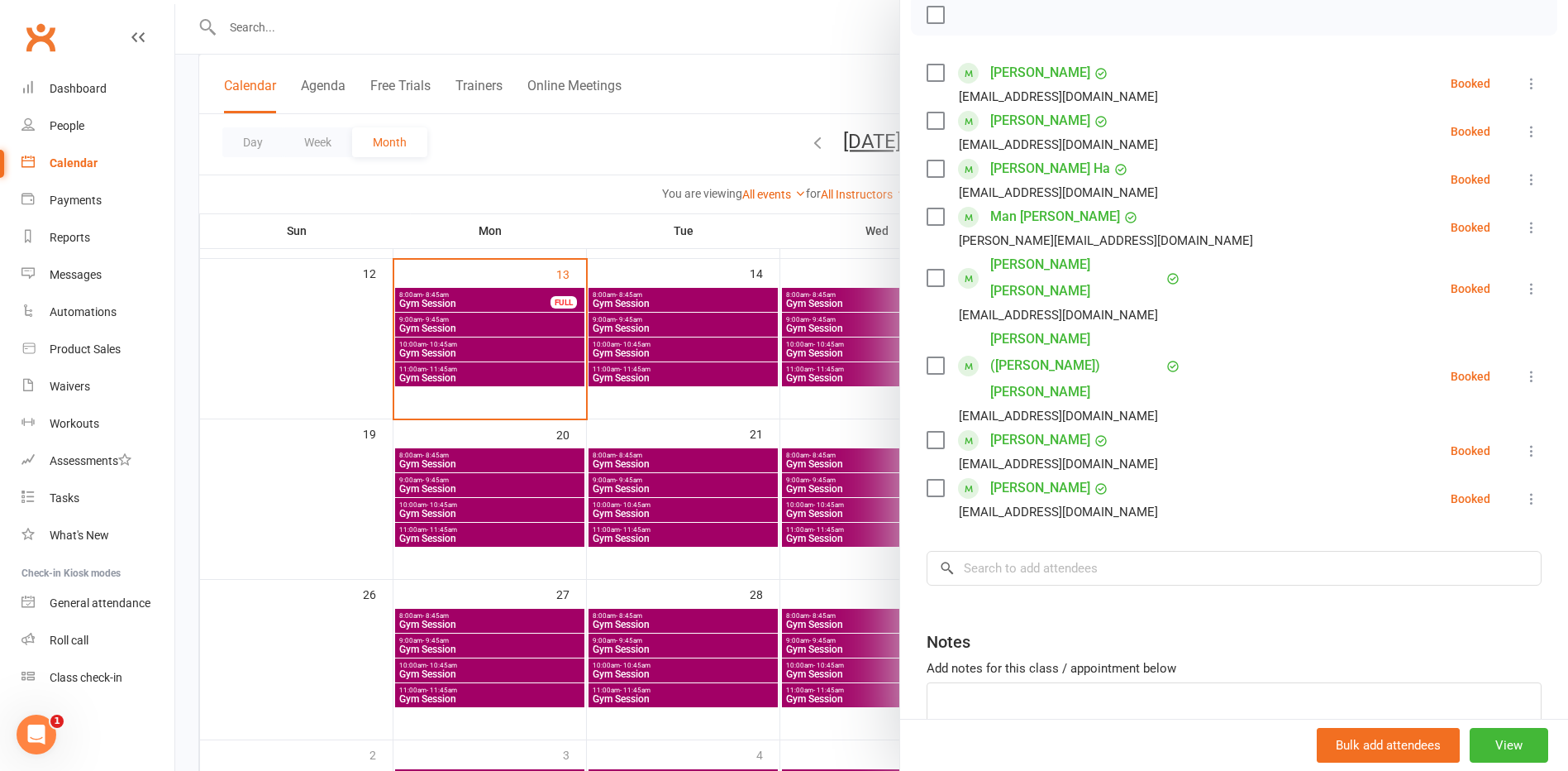
click at [471, 374] on div at bounding box center [871, 385] width 1393 height 771
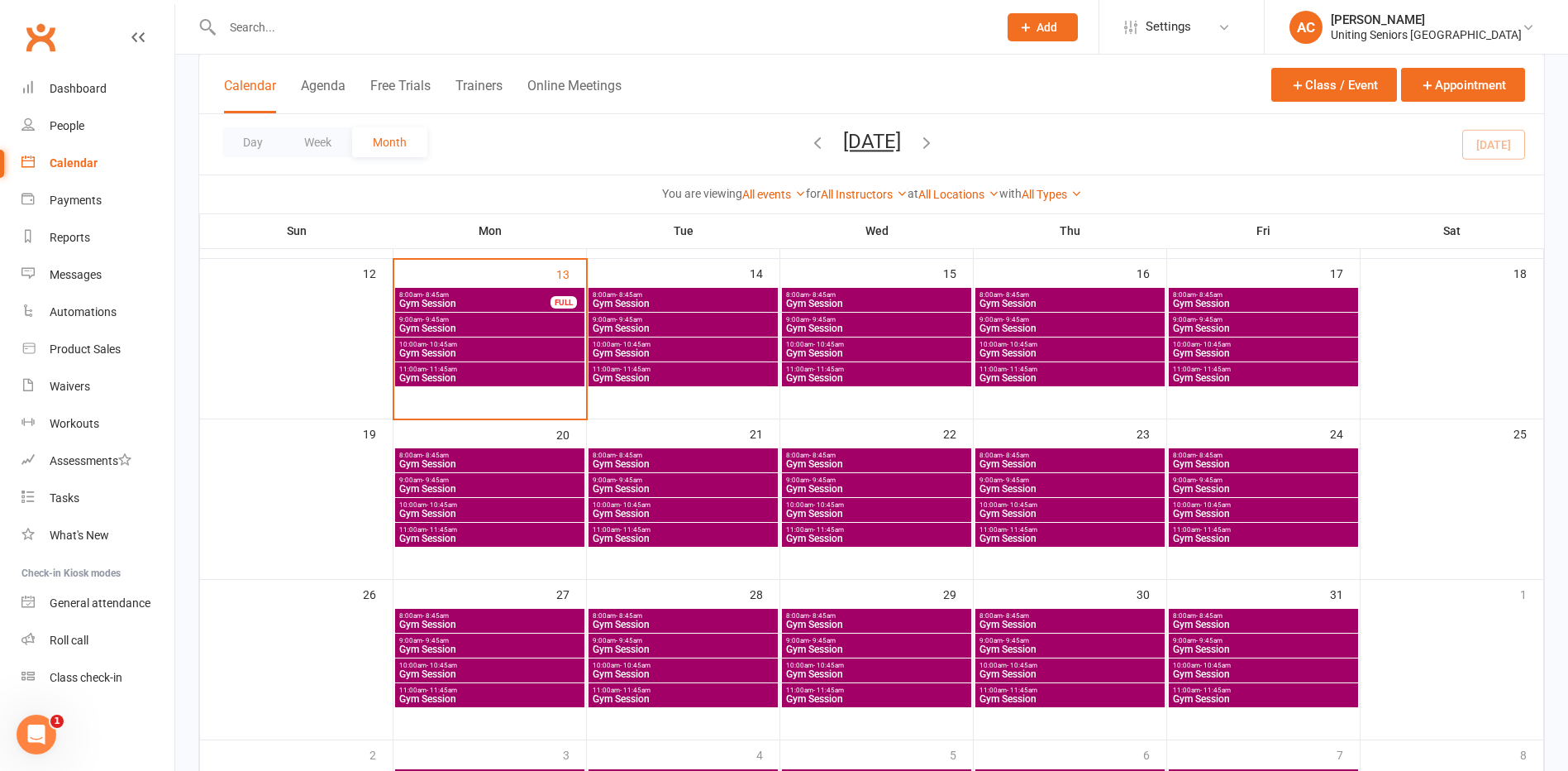
click at [471, 374] on div at bounding box center [871, 385] width 1393 height 771
click at [472, 373] on span "Gym Session" at bounding box center [490, 377] width 183 height 10
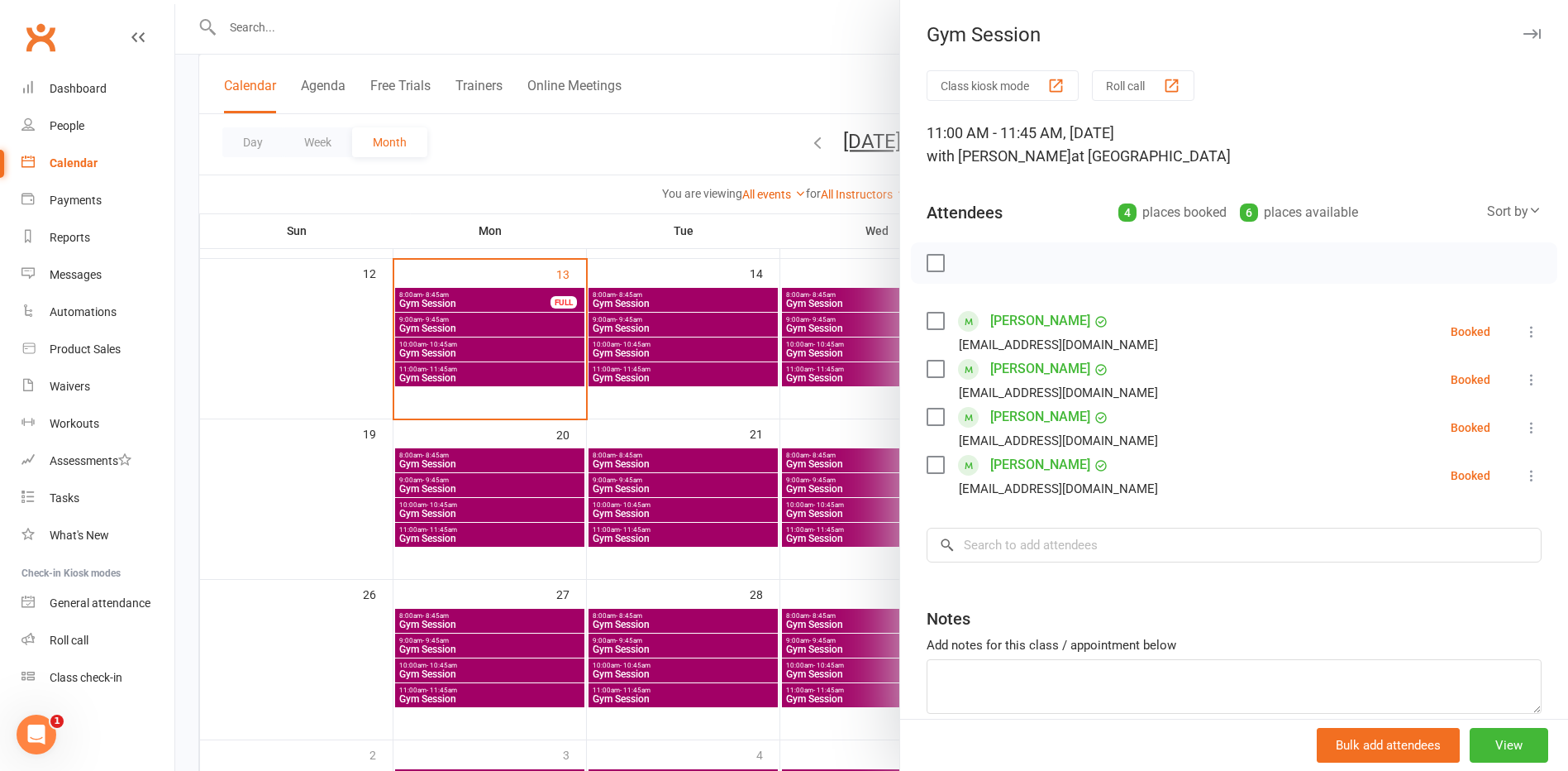
click at [620, 358] on div at bounding box center [871, 385] width 1393 height 771
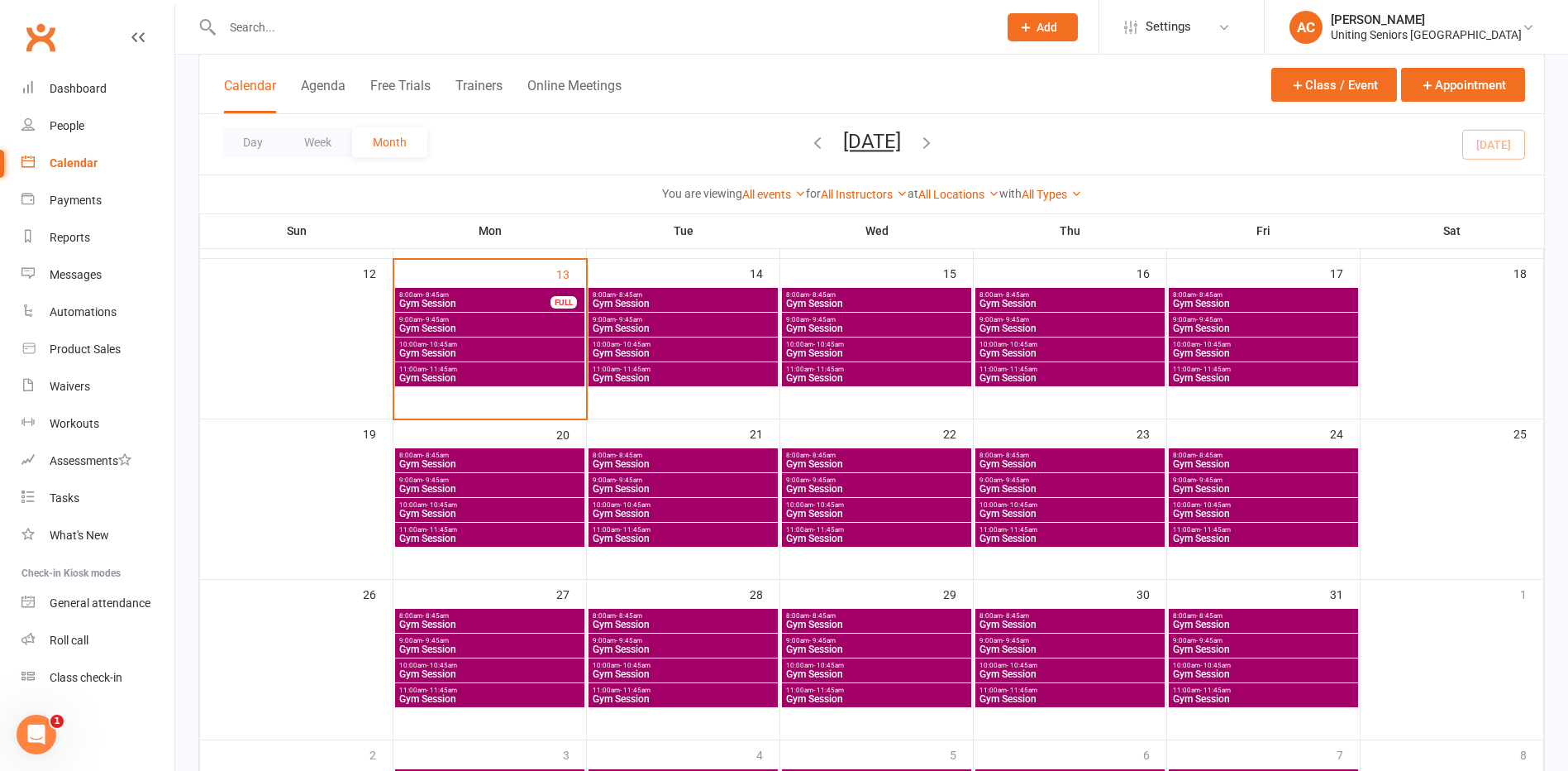
click at [427, 323] on span "Gym Session" at bounding box center [490, 328] width 183 height 10
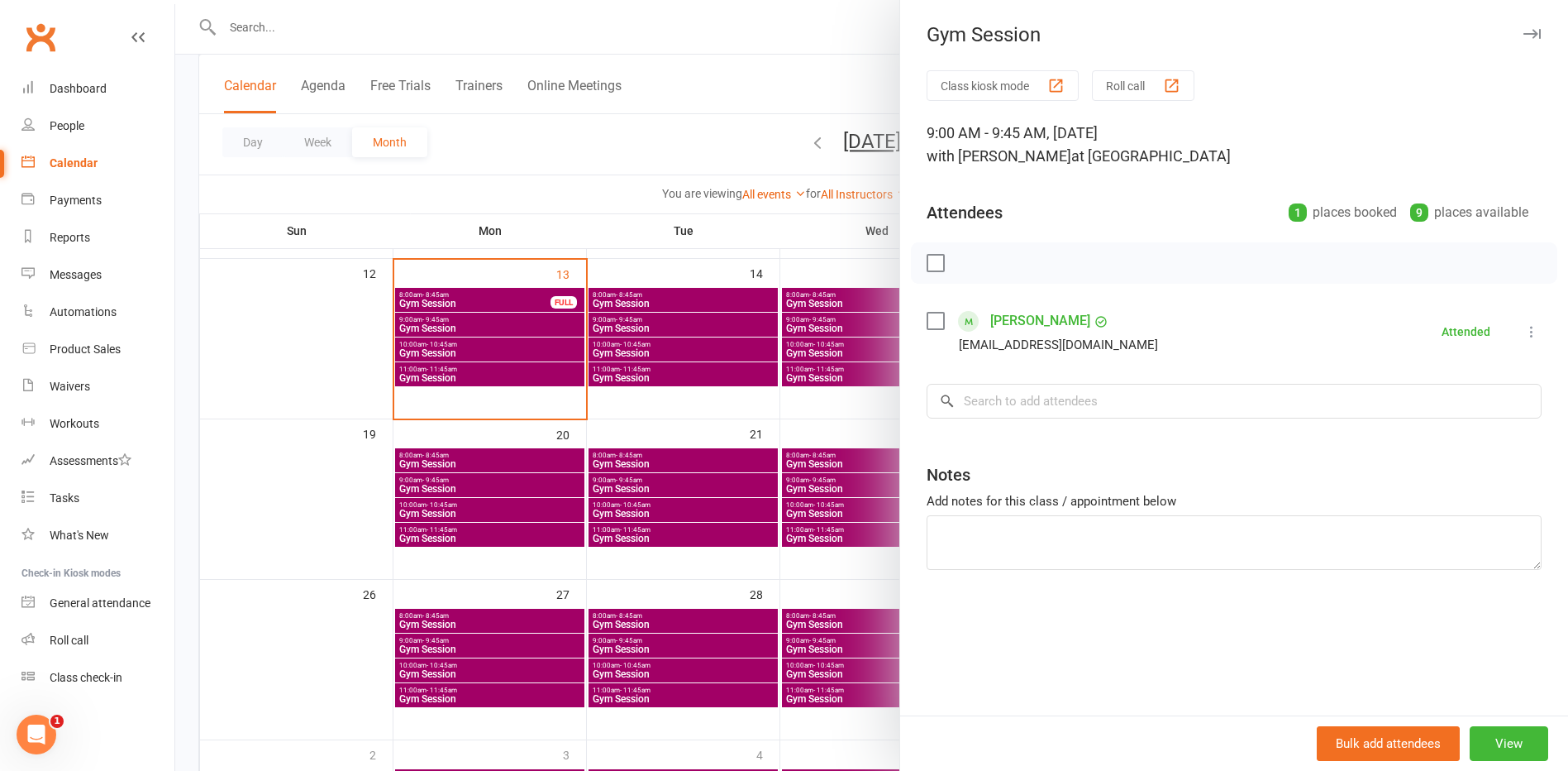
click at [458, 366] on div at bounding box center [871, 385] width 1393 height 771
